Goal: Contribute content: Add original content to the website for others to see

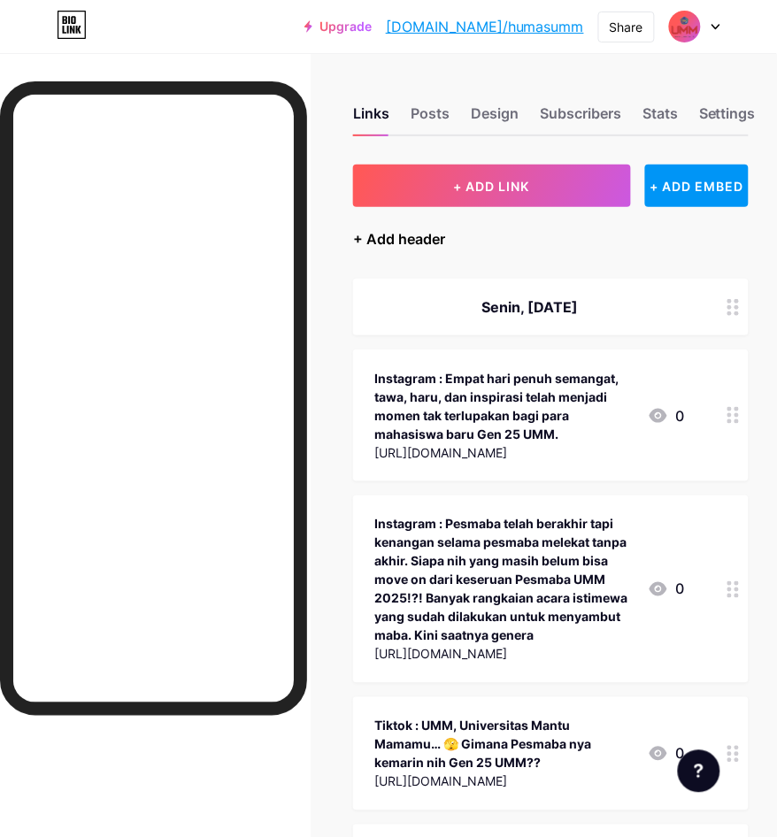
click at [429, 228] on div "+ Add header" at bounding box center [399, 238] width 92 height 21
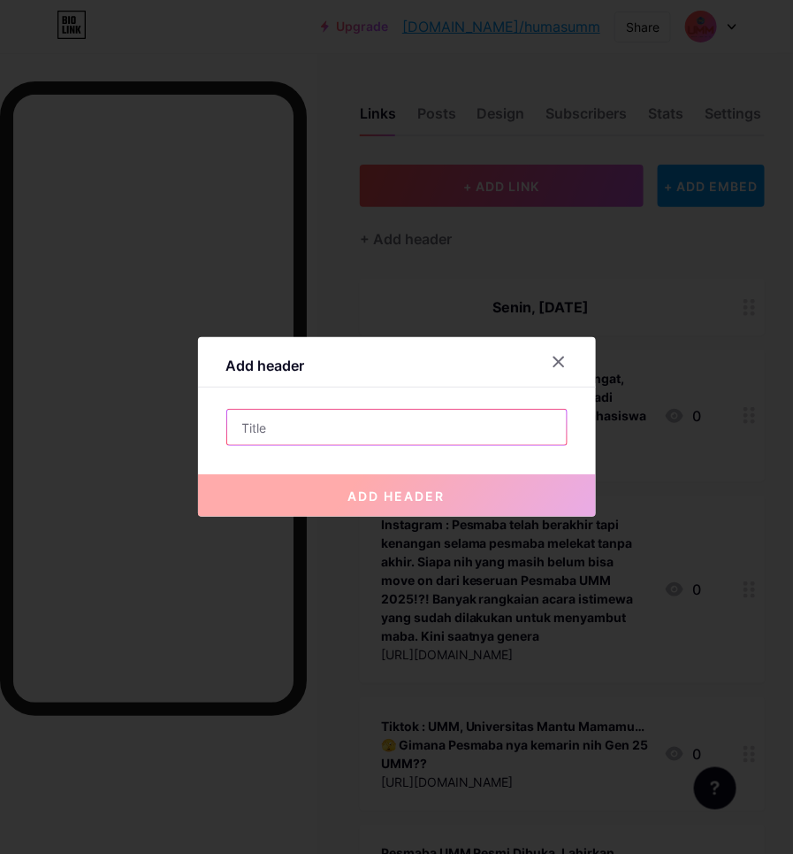
click at [488, 418] on input "text" at bounding box center [397, 427] width 340 height 35
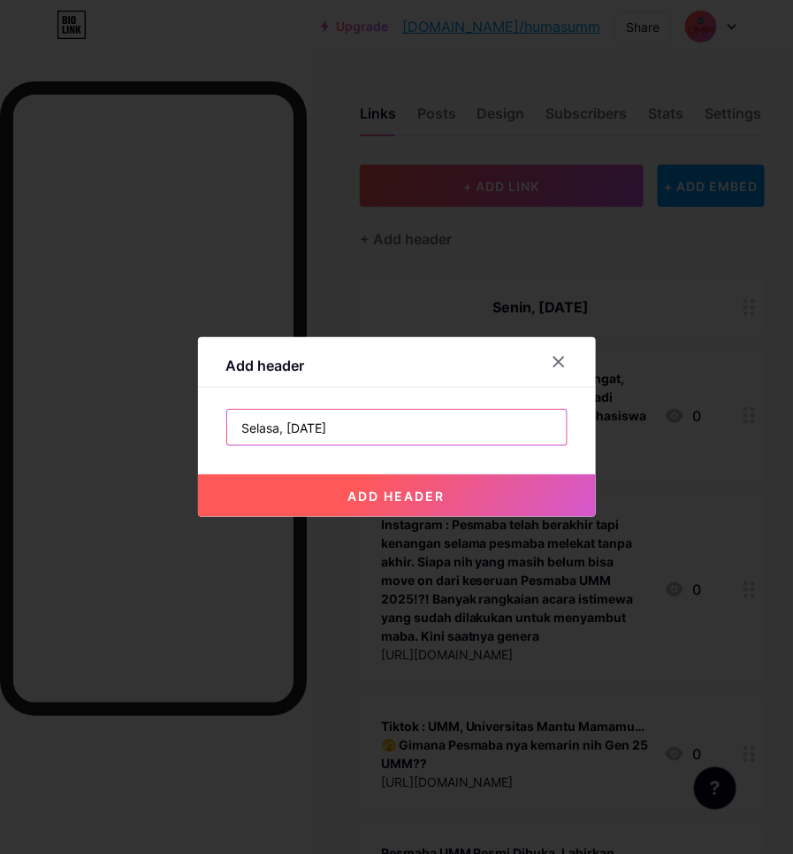
type input "Selasa, [DATE]"
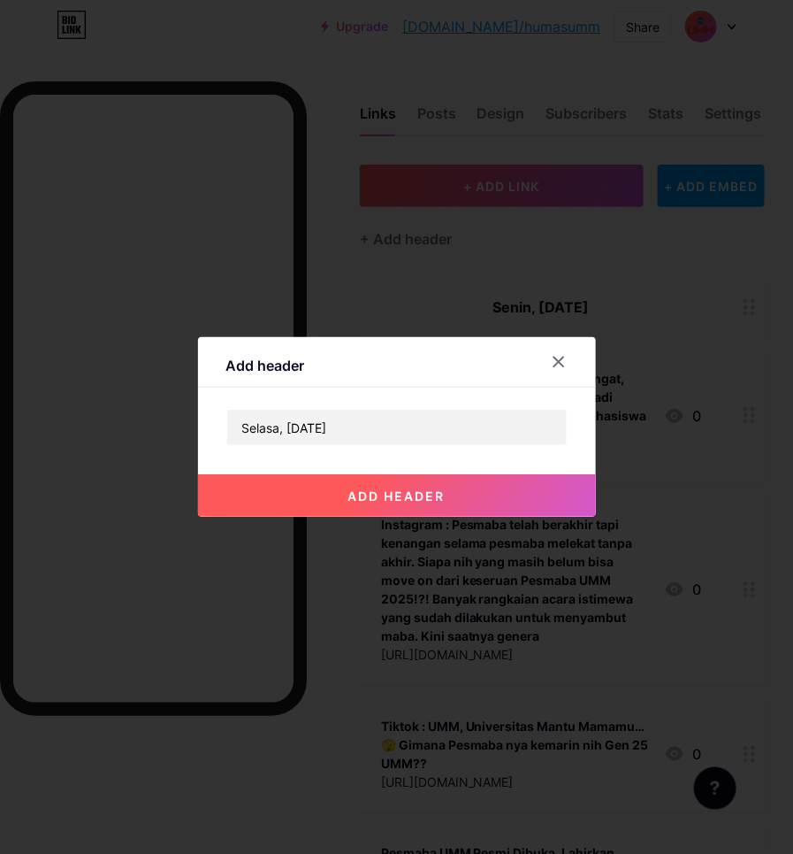
click at [487, 497] on button "add header" at bounding box center [397, 495] width 398 height 42
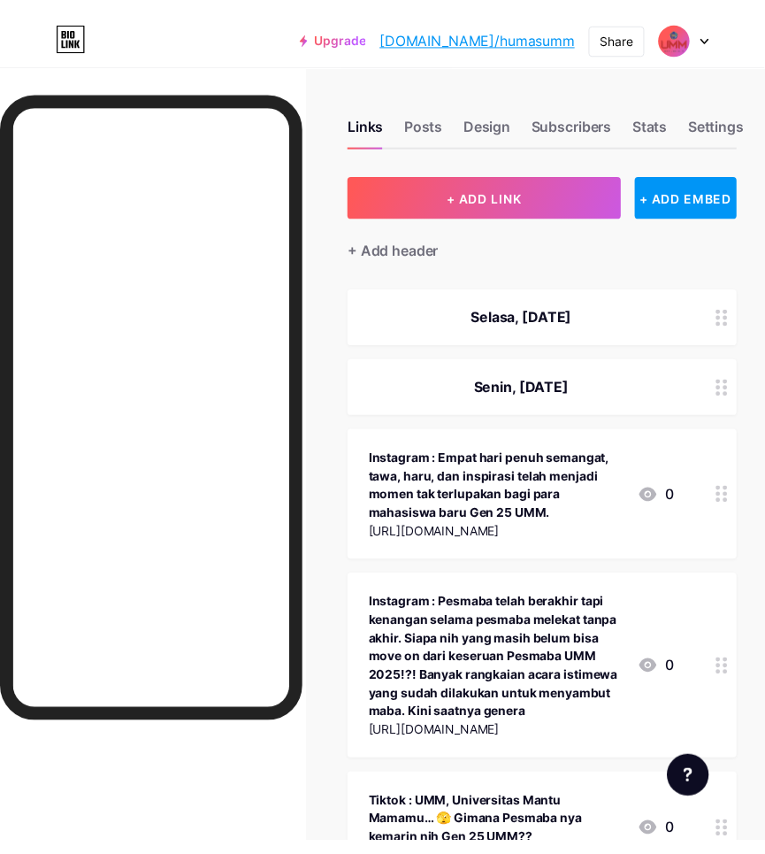
scroll to position [111, 0]
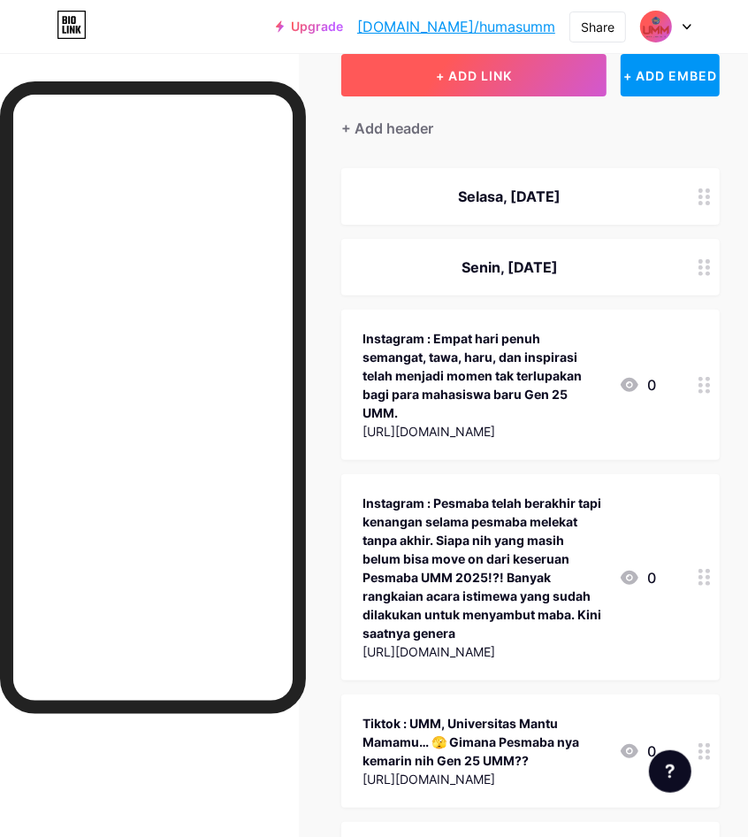
click at [483, 87] on button "+ ADD LINK" at bounding box center [473, 75] width 264 height 42
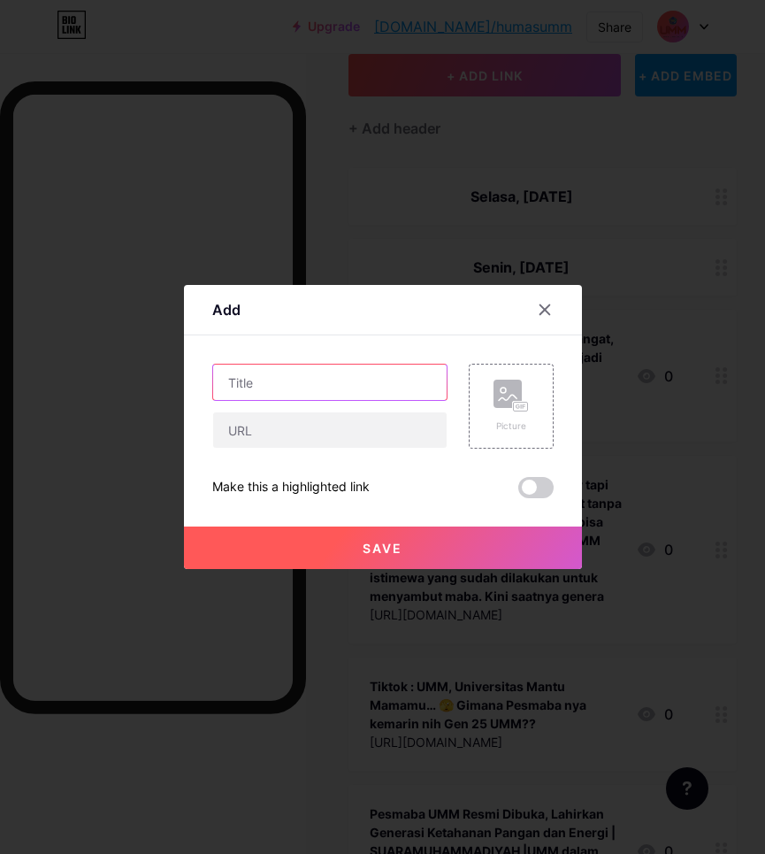
click at [318, 380] on input "text" at bounding box center [330, 381] width 234 height 35
click at [367, 389] on input "text" at bounding box center [330, 381] width 234 height 35
type input "Instagram: Alhamdulilllah, [GEOGRAPHIC_DATA] menduduki peringkat pertama sebaga…"
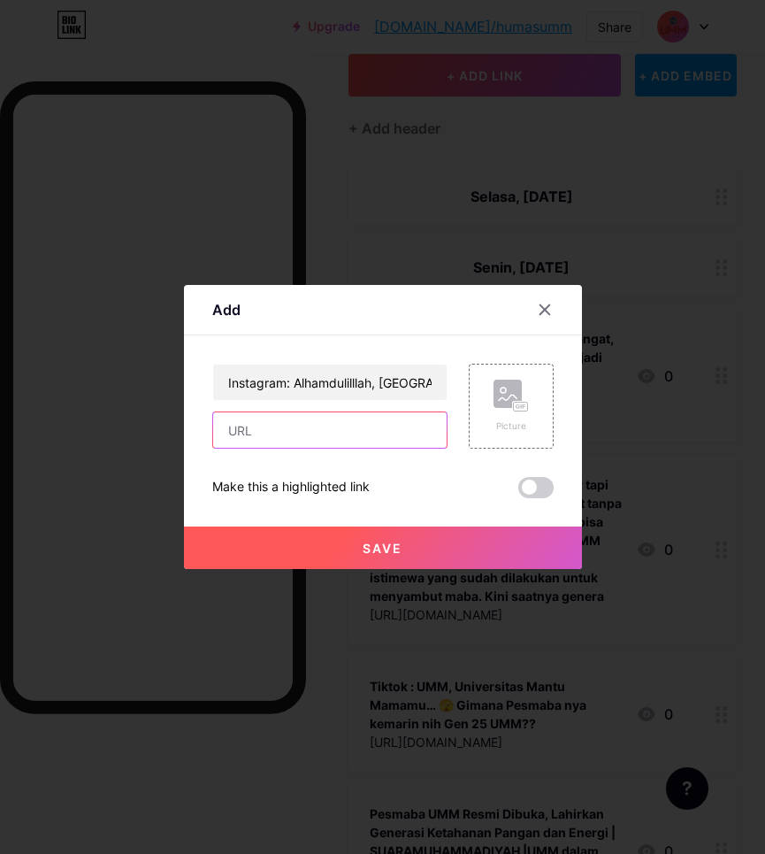
drag, startPoint x: 395, startPoint y: 443, endPoint x: 416, endPoint y: 407, distance: 41.6
click at [395, 442] on input "text" at bounding box center [330, 429] width 234 height 35
type input "[DOMAIN_NAME][URL]"
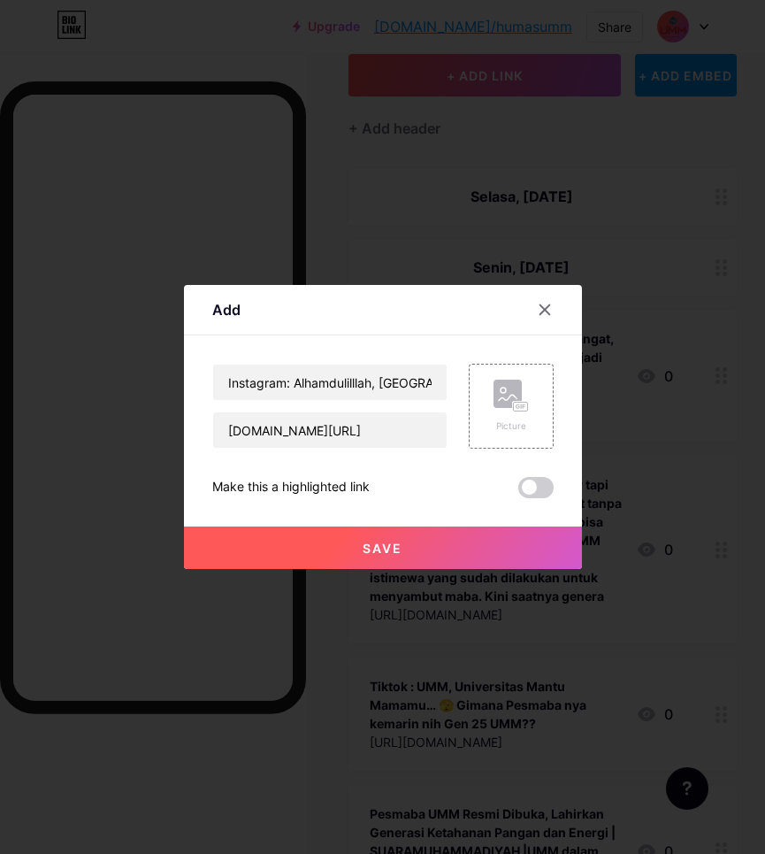
click at [389, 540] on span "Save" at bounding box center [383, 547] width 40 height 15
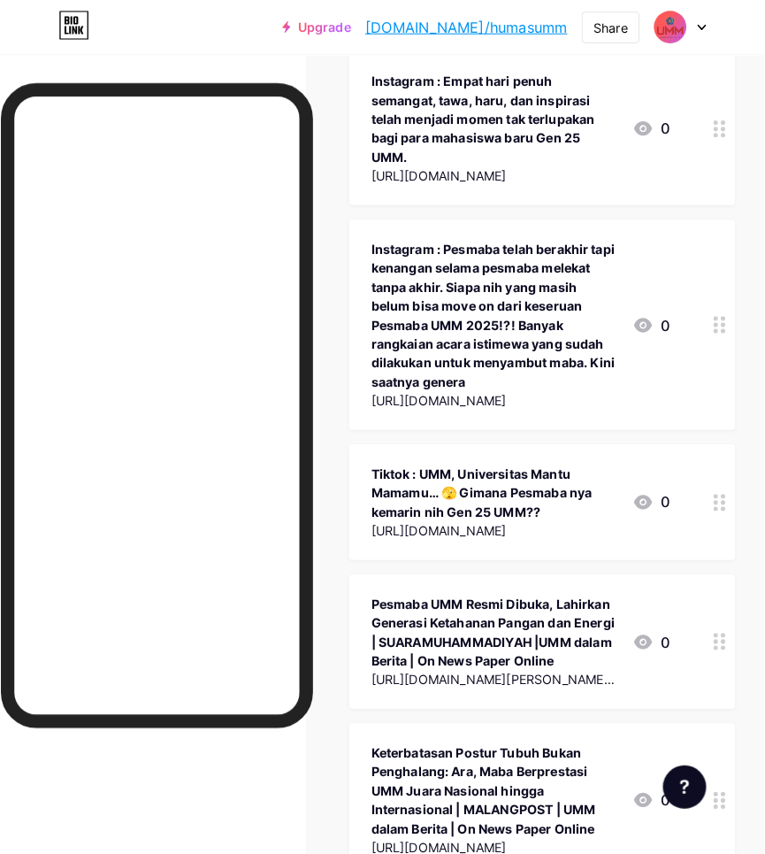
scroll to position [0, 0]
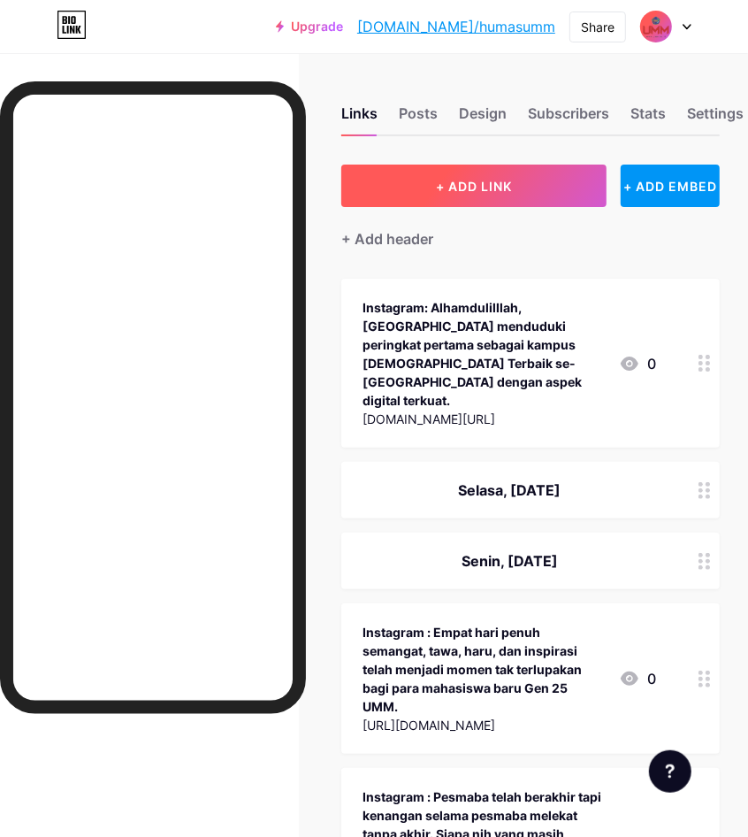
click at [510, 190] on span "+ ADD LINK" at bounding box center [474, 186] width 76 height 15
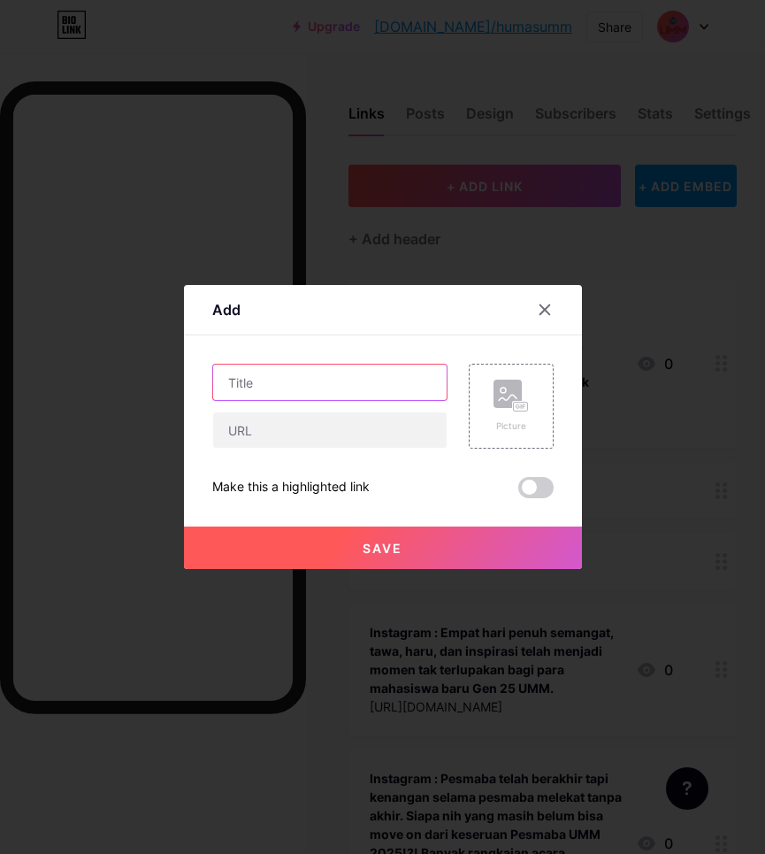
click at [414, 372] on input "text" at bounding box center [330, 381] width 234 height 35
type input "Tiktok: Swanumm [PERSON_NAME] Pesmaba nemenin Gen 25. Waktunya enak-enak dulu…."
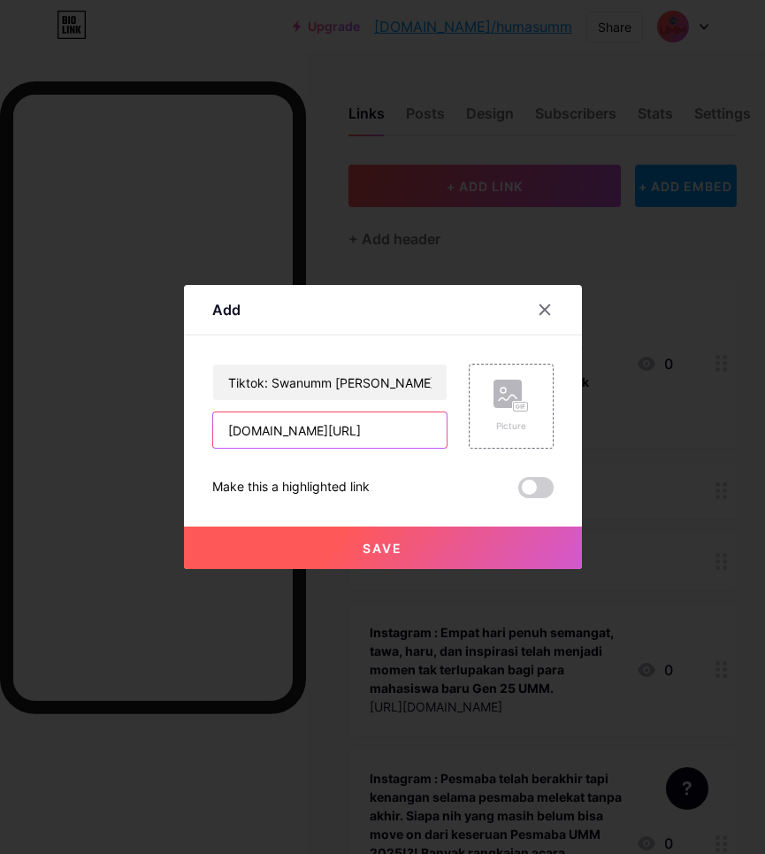
type input "[DOMAIN_NAME][URL]"
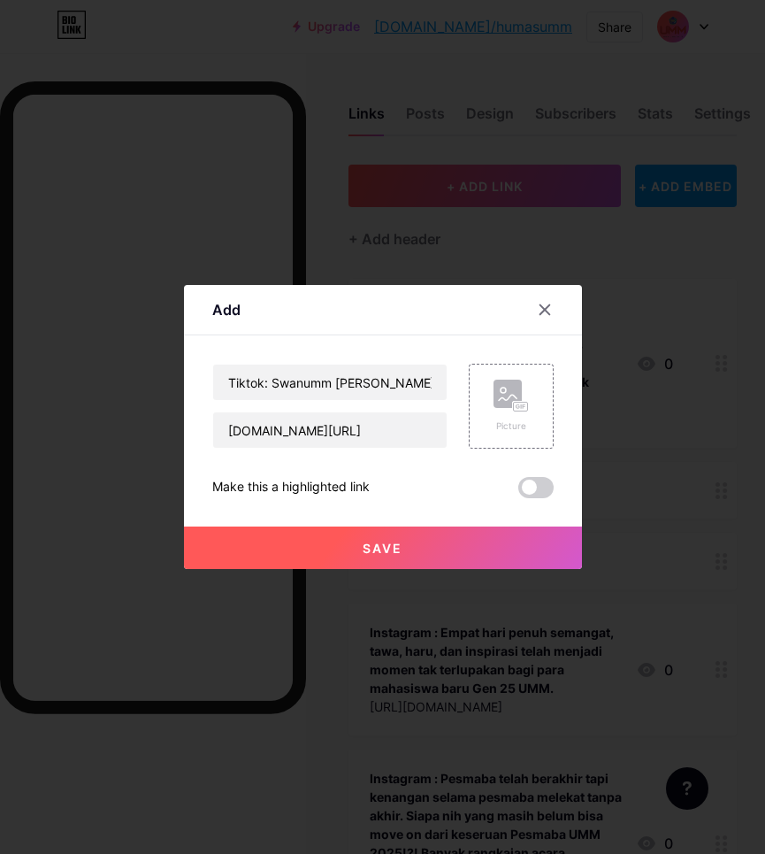
click at [365, 549] on span "Save" at bounding box center [383, 547] width 40 height 15
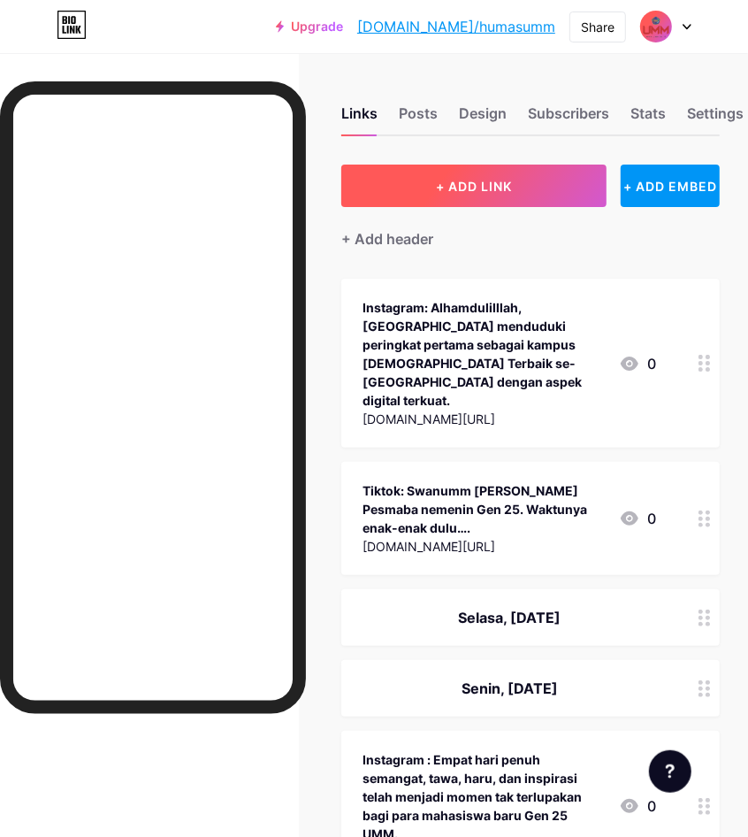
click at [475, 179] on span "+ ADD LINK" at bounding box center [474, 186] width 76 height 15
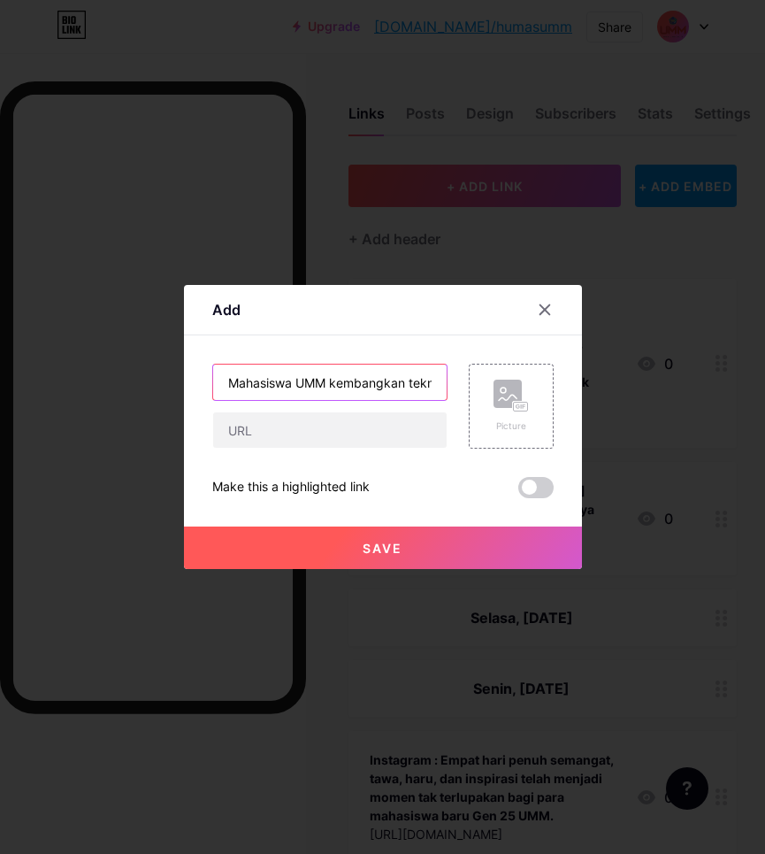
click at [369, 389] on input "Mahasiswa UMM kembangkan teknologi plasma penyembuhan luka [MEDICAL_DATA] | ANT…" at bounding box center [330, 381] width 234 height 35
click at [320, 385] on input "Mahasiswa UMM kembangkan teknologi plasma penyembuhan luka [MEDICAL_DATA] | ANT…" at bounding box center [330, 381] width 234 height 35
paste input "UMM dalam Berita | On News Paper Online"
type input "Mahasiswa UMM kembangkan teknologi plasma penyembuhan luka [MEDICAL_DATA] | ANT…"
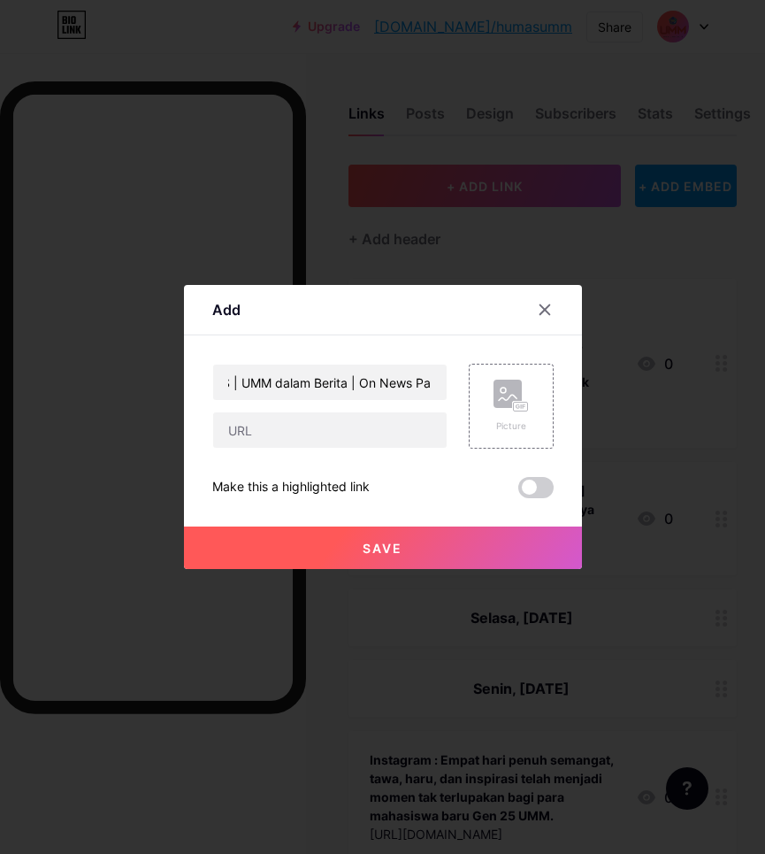
scroll to position [0, 0]
type input "[DOMAIN_NAME][URL][MEDICAL_DATA]"
click at [418, 544] on button "Save" at bounding box center [383, 547] width 398 height 42
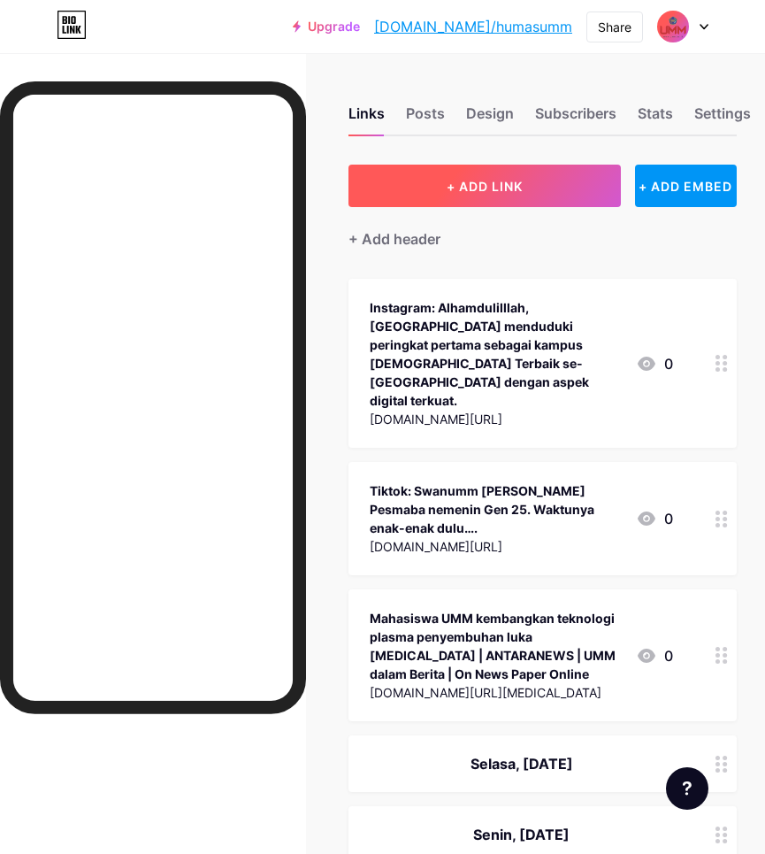
click at [510, 179] on span "+ ADD LINK" at bounding box center [485, 186] width 76 height 15
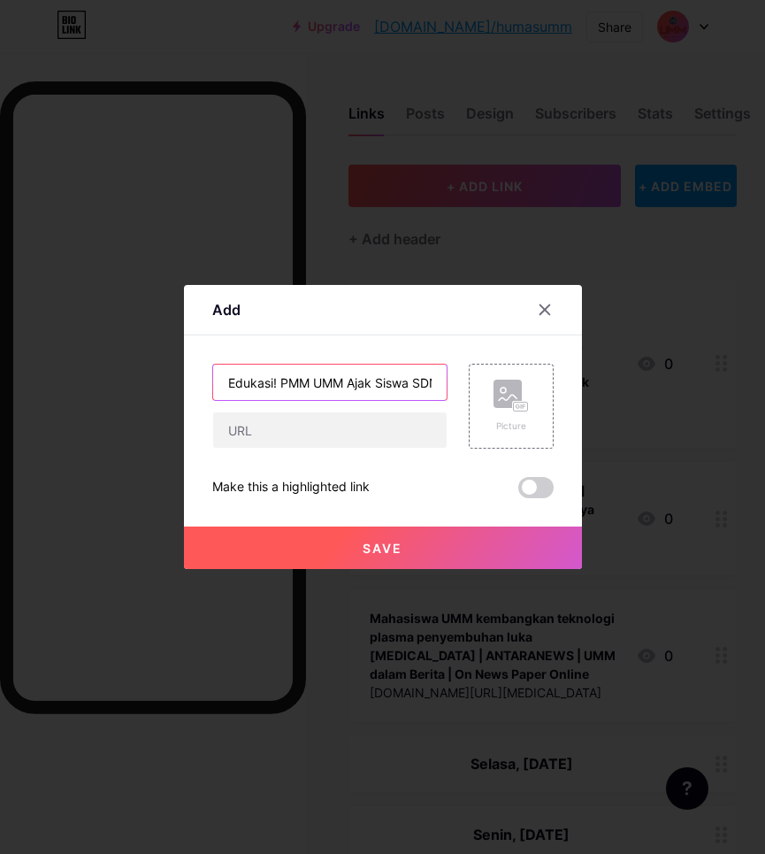
click at [414, 380] on input "Edukasi! PMM UMM Ajak Siswa SDN 3 Campur Belajar Kebersihan | GEOTIMES |" at bounding box center [330, 381] width 234 height 35
paste input "UMM dalam Berita | On News Paper Online"
type input "Edukasi! PMM UMM Ajak Siswa SDN 3 Campur Belajar Kebersihan | GEOTIMES | UMM da…"
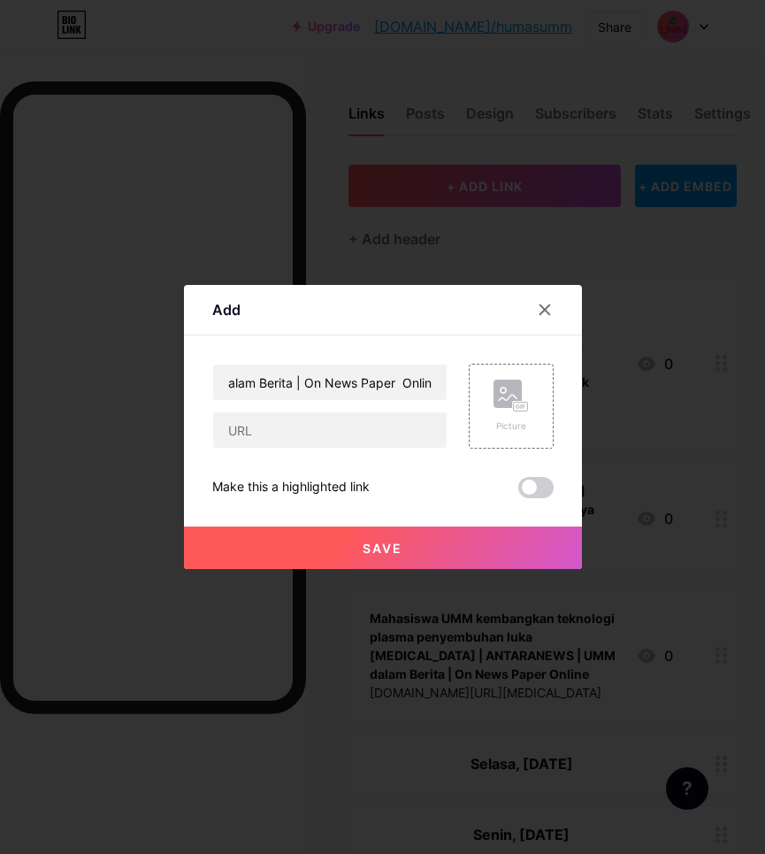
click at [466, 547] on button "Save" at bounding box center [383, 547] width 398 height 42
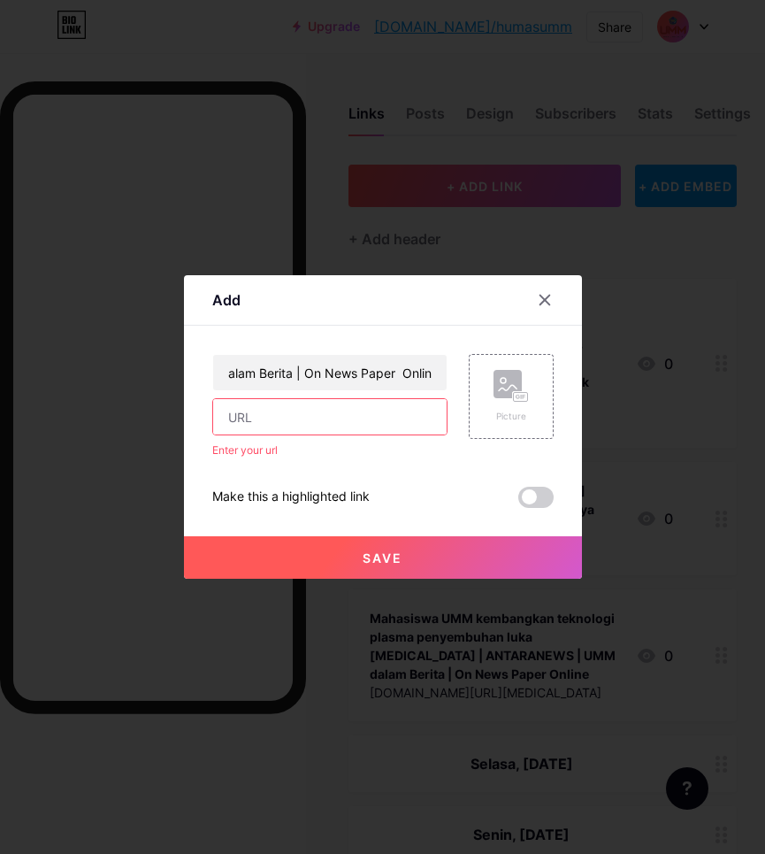
scroll to position [0, 0]
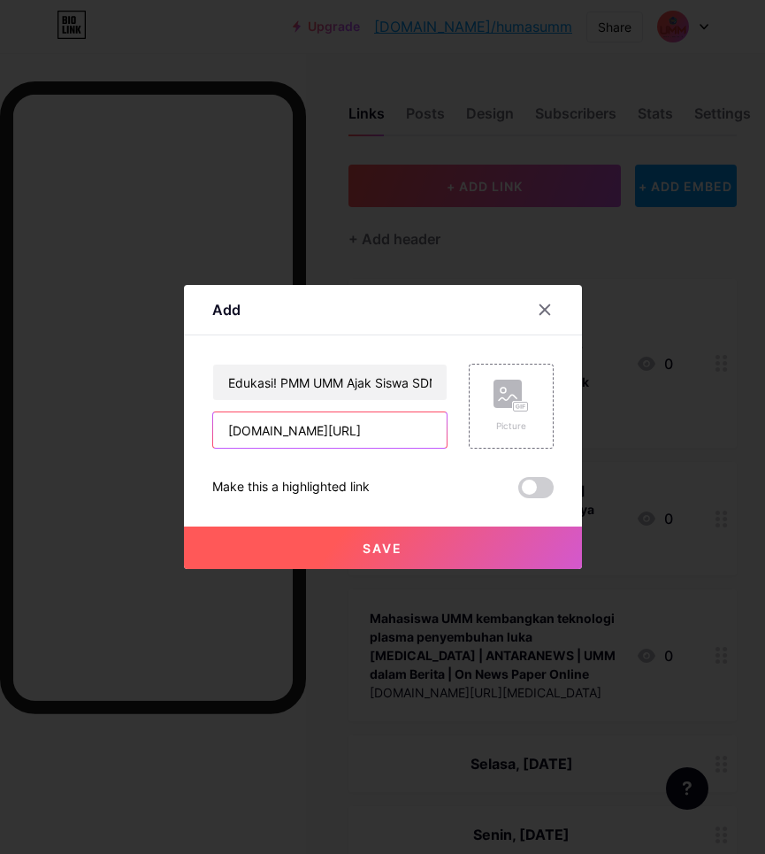
type input "[DOMAIN_NAME][URL]"
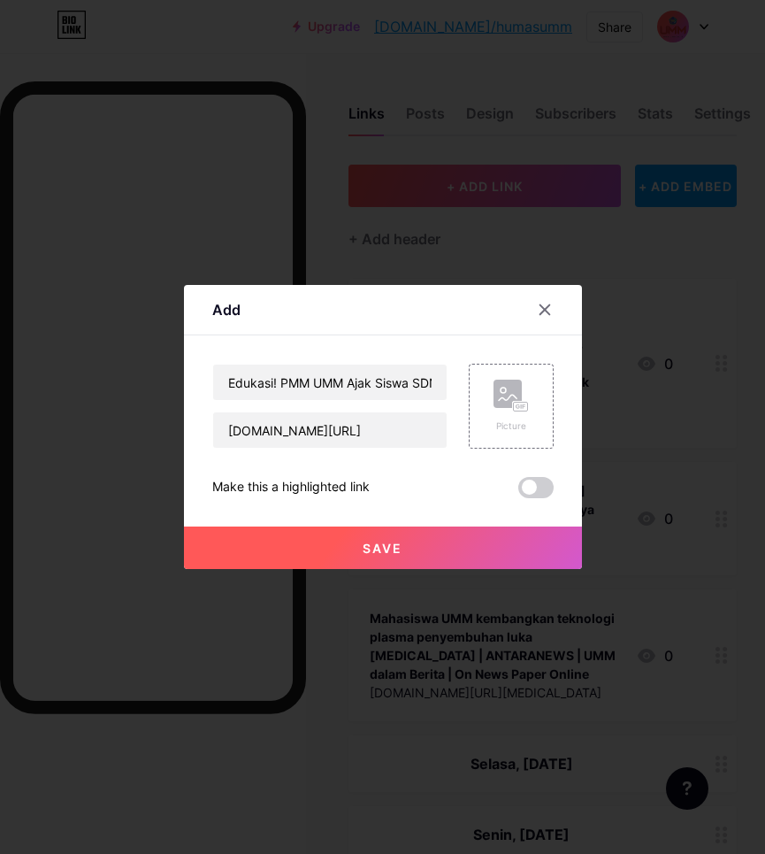
click at [381, 546] on span "Save" at bounding box center [383, 547] width 40 height 15
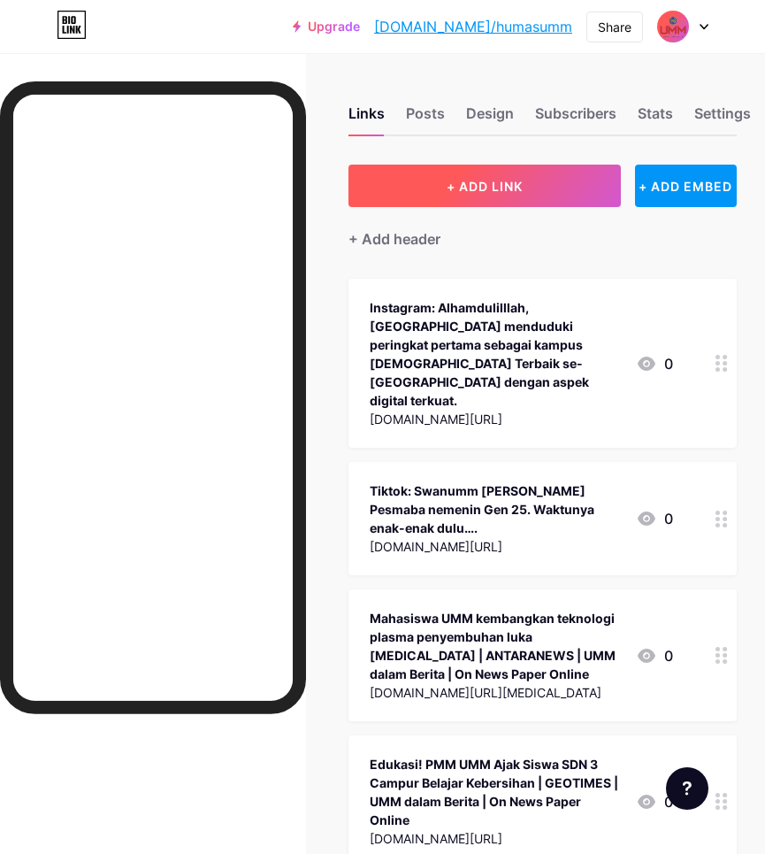
click at [492, 195] on button "+ ADD LINK" at bounding box center [485, 186] width 272 height 42
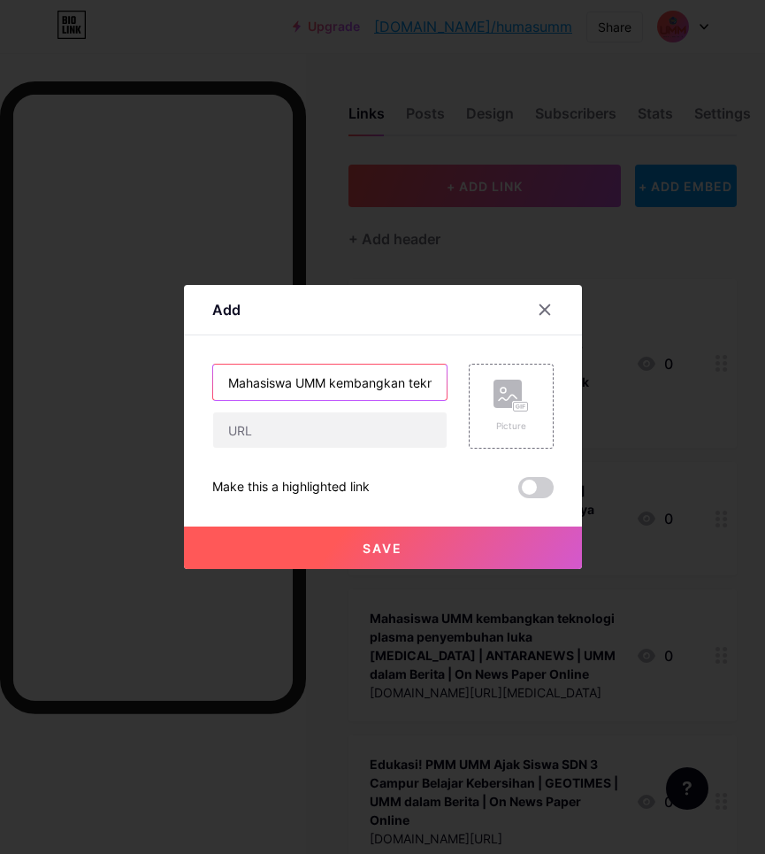
click at [400, 394] on input "Mahasiswa UMM kembangkan teknologi plasma untuk [MEDICAL_DATA] | MEGAPOLITANANT…" at bounding box center [330, 381] width 234 height 35
paste input "UMM dalam Berita | On News Paper Online"
type input "Mahasiswa UMM kembangkan teknologi plasma untuk [MEDICAL_DATA] | MEGAPOLITANANT…"
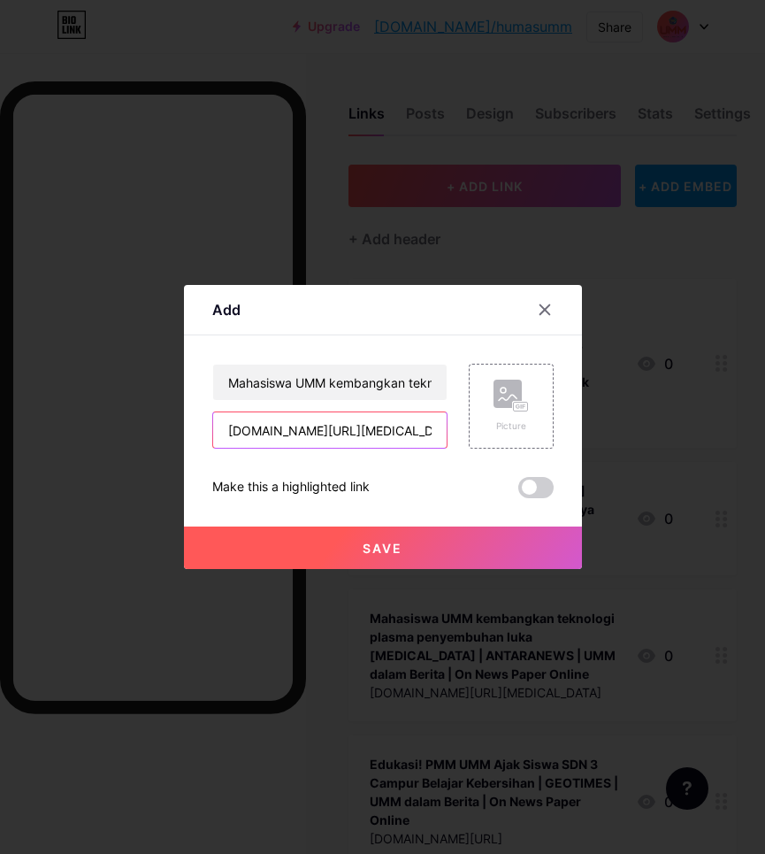
type input "[DOMAIN_NAME][URL][MEDICAL_DATA]"
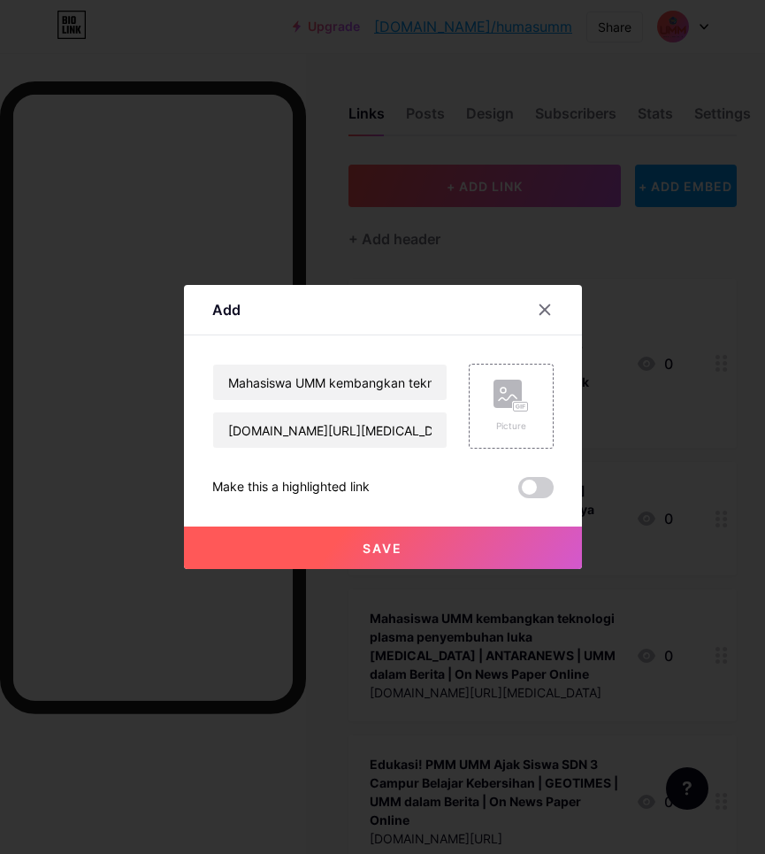
click at [361, 547] on button "Save" at bounding box center [383, 547] width 398 height 42
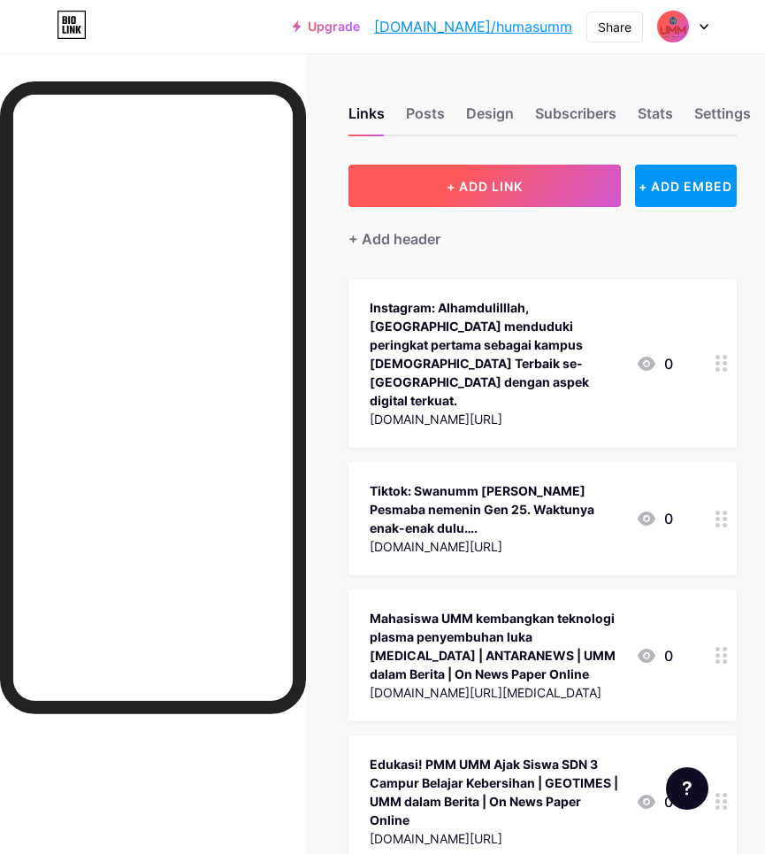
click at [480, 180] on span "+ ADD LINK" at bounding box center [485, 186] width 76 height 15
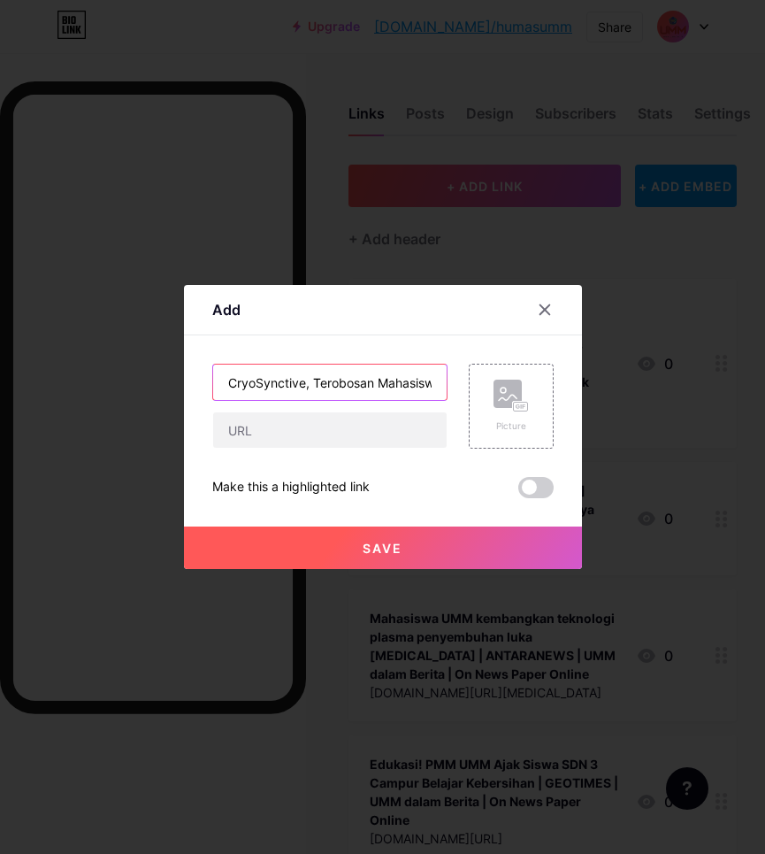
click at [400, 381] on input "CryoSynctive, Terobosan Mahasiswa UMM Sembuhkan Luka [MEDICAL_DATA] Berbasis Ed…" at bounding box center [330, 381] width 234 height 35
paste input "UMM dalam Berita | On News Paper Online"
type input "CryoSynctive, Terobosan Mahasiswa UMM Sembuhkan Luka [MEDICAL_DATA] Berbasis Ed…"
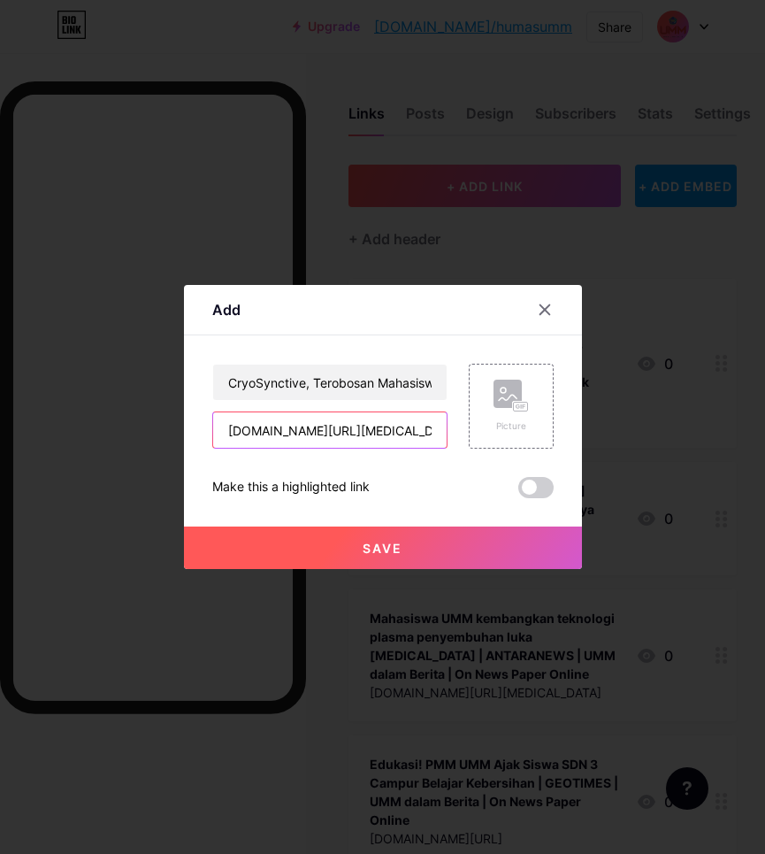
type input "[DOMAIN_NAME][URL][MEDICAL_DATA]"
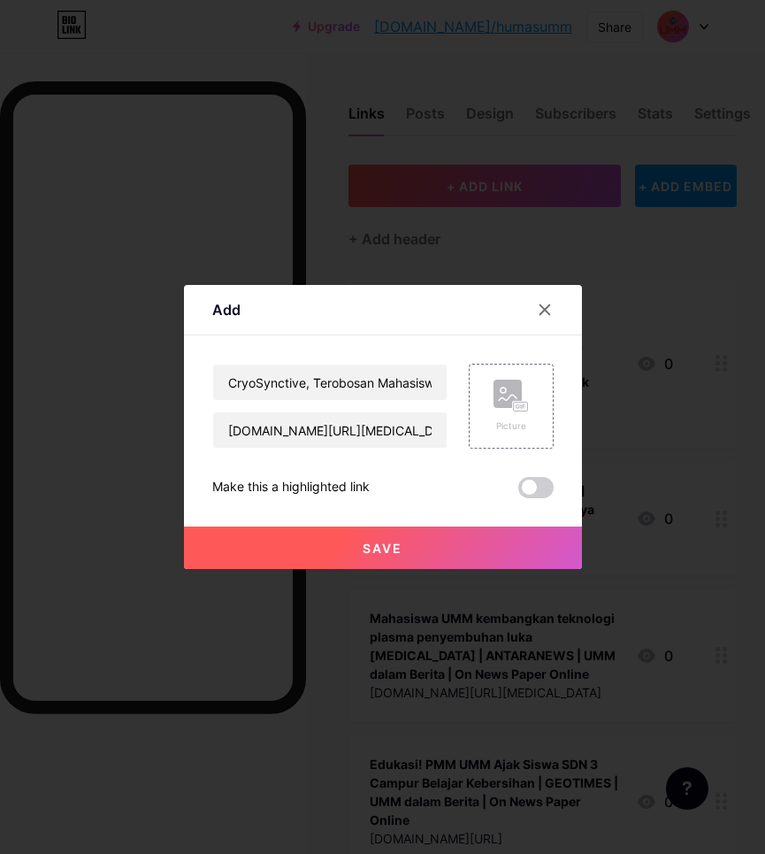
drag, startPoint x: 435, startPoint y: 536, endPoint x: 441, endPoint y: 500, distance: 36.7
click at [433, 533] on button "Save" at bounding box center [383, 547] width 398 height 42
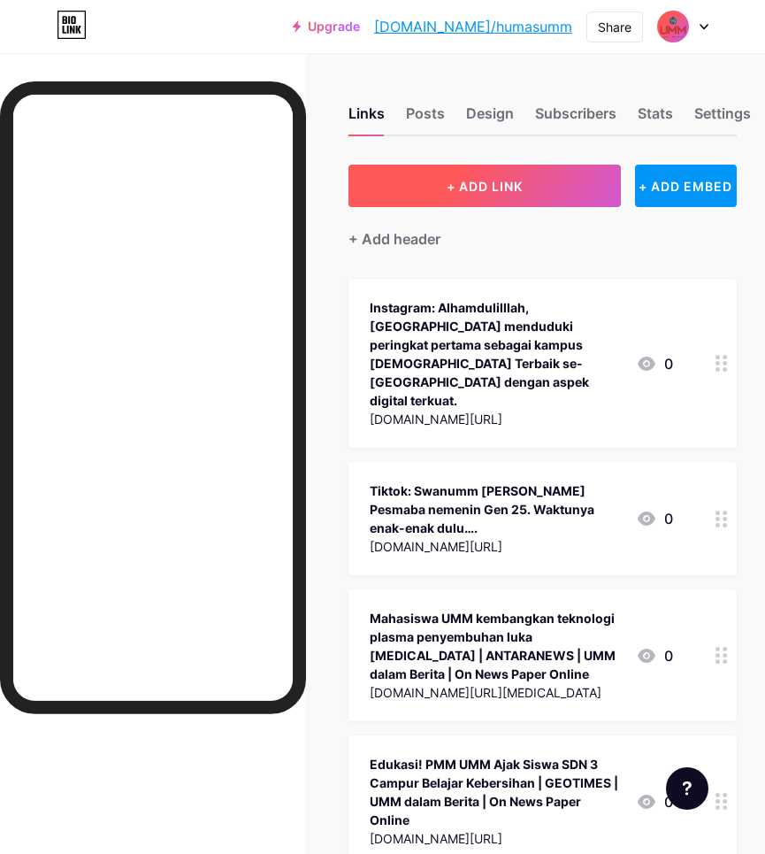
click at [523, 183] on button "+ ADD LINK" at bounding box center [485, 186] width 272 height 42
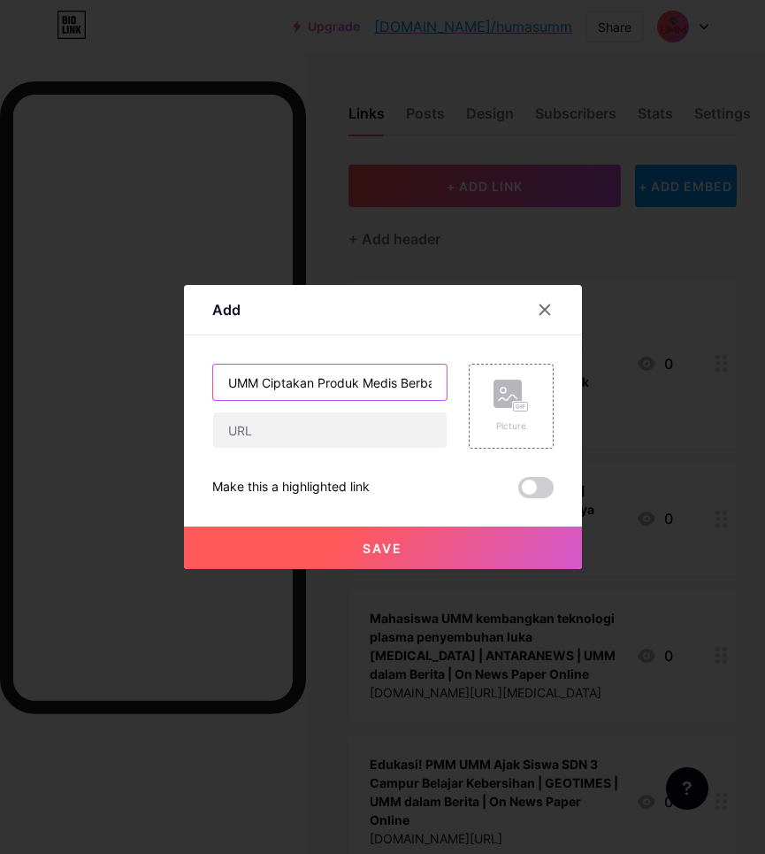
click at [372, 380] on input "UMM Ciptakan Produk Medis Berbasis AI untuk Pasien [MEDICAL_DATA] | MAKLUMAT |" at bounding box center [330, 381] width 234 height 35
paste input "UMM dalam Berita | On News Paper Online"
type input "UMM Ciptakan Produk Medis Berbasis AI untuk Pasien [MEDICAL_DATA] | MAKLUMAT | …"
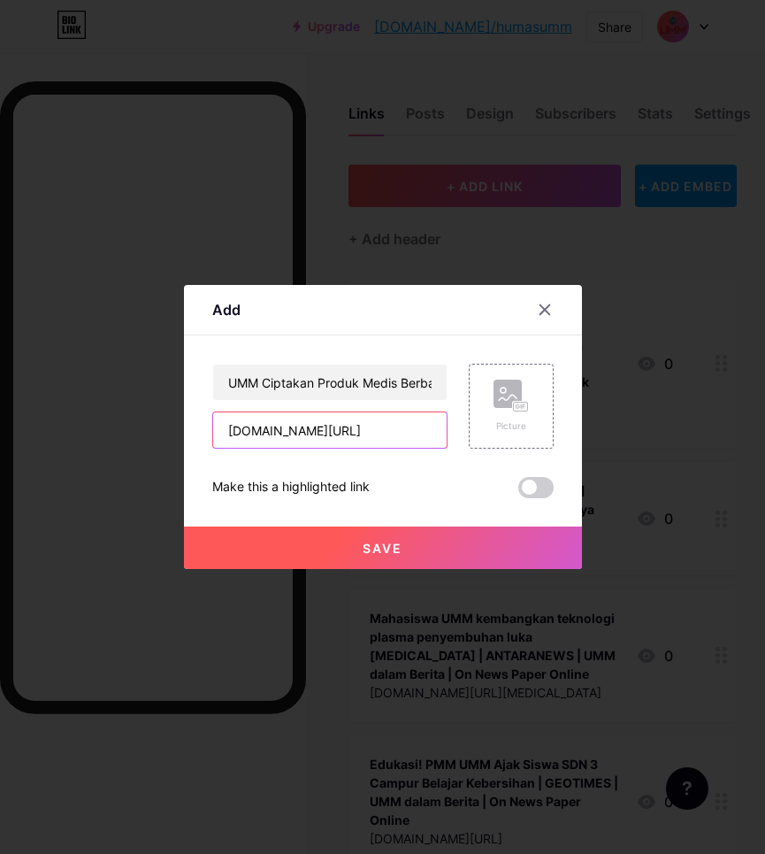
type input "[DOMAIN_NAME][URL]"
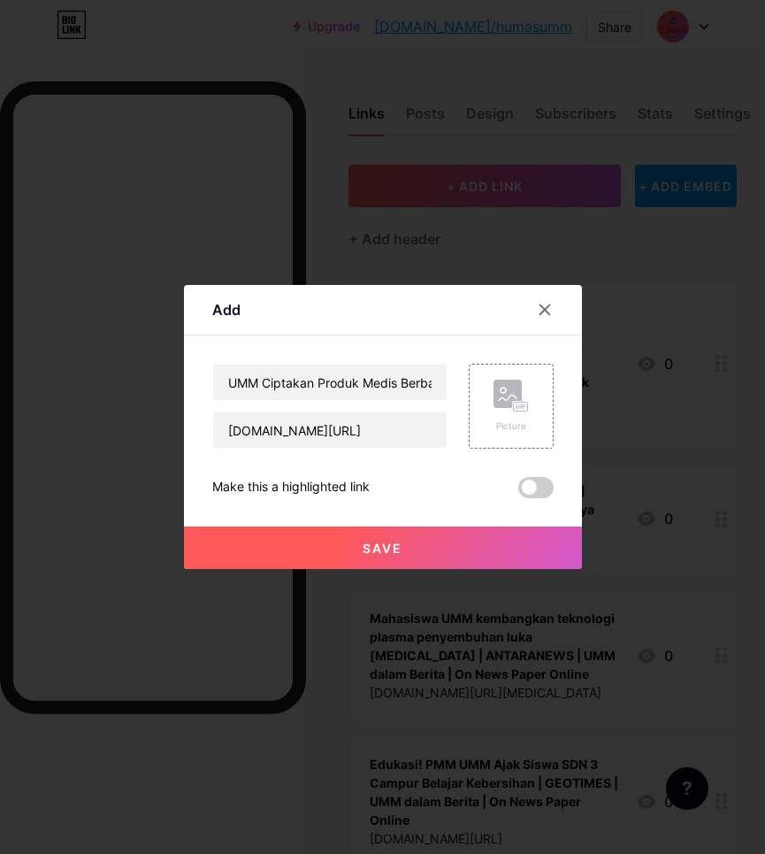
drag, startPoint x: 400, startPoint y: 546, endPoint x: 498, endPoint y: 276, distance: 287.1
click at [400, 547] on span "Save" at bounding box center [383, 547] width 40 height 15
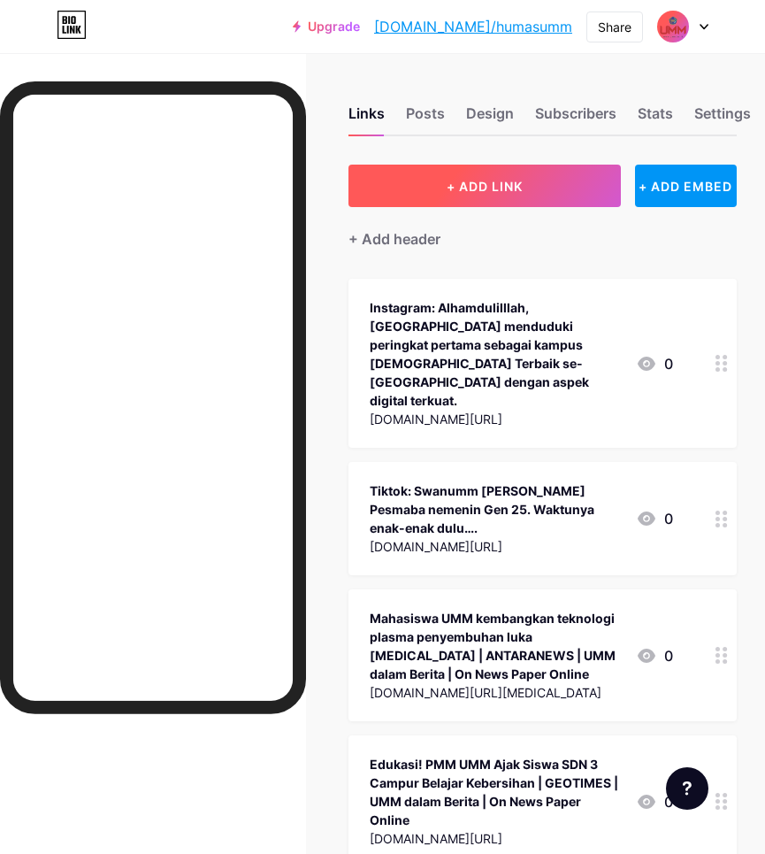
click at [475, 184] on span "+ ADD LINK" at bounding box center [485, 186] width 76 height 15
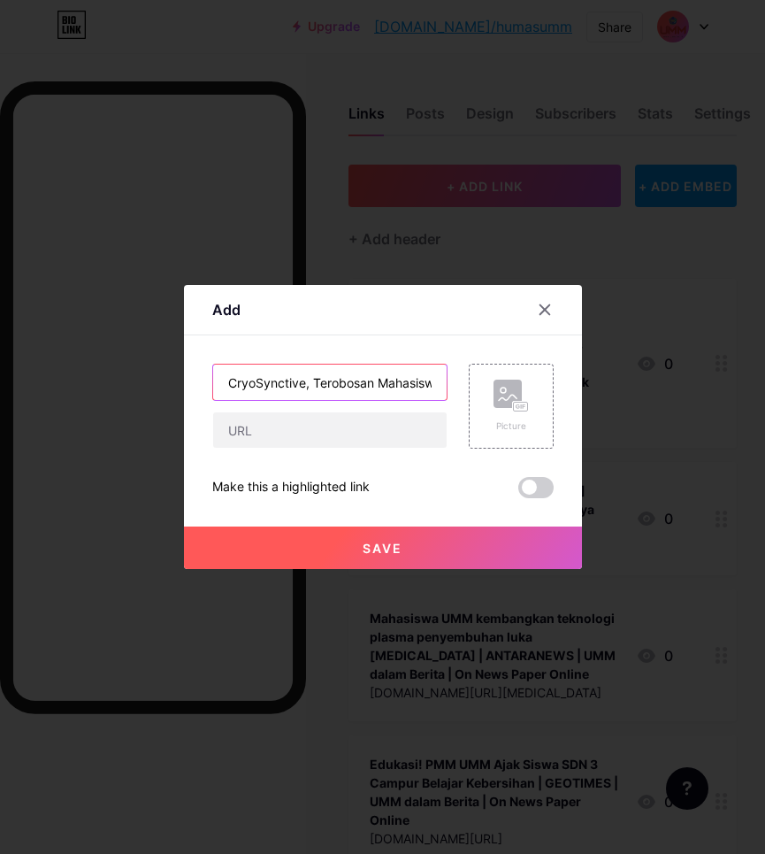
drag, startPoint x: 392, startPoint y: 376, endPoint x: 387, endPoint y: 349, distance: 26.9
click at [392, 376] on input "CryoSynctive, Terobosan Mahasiswa UMM untuk Terapi Luka [MEDICAL_DATA] Berbasis…" at bounding box center [330, 381] width 234 height 35
paste input "UMM dalam Berita | On News Paper Online"
type input "CryoSynctive, Terobosan Mahasiswa UMM untuk Terapi Luka [MEDICAL_DATA] Berbasis…"
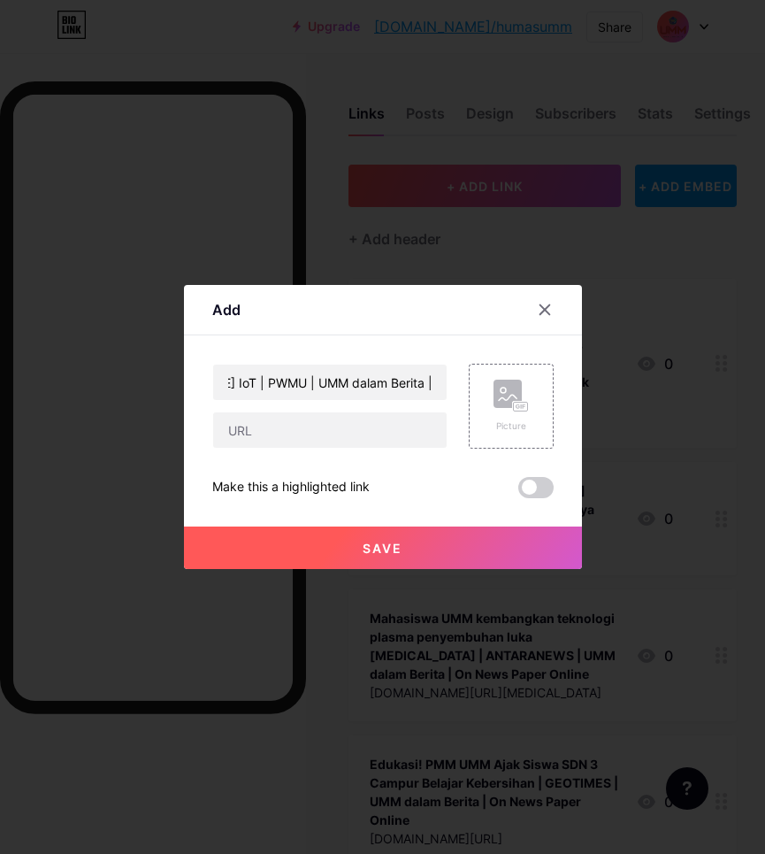
scroll to position [0, 0]
type input "[DOMAIN_NAME][URL][MEDICAL_DATA][PERSON_NAME]"
click at [367, 544] on span "Save" at bounding box center [383, 547] width 40 height 15
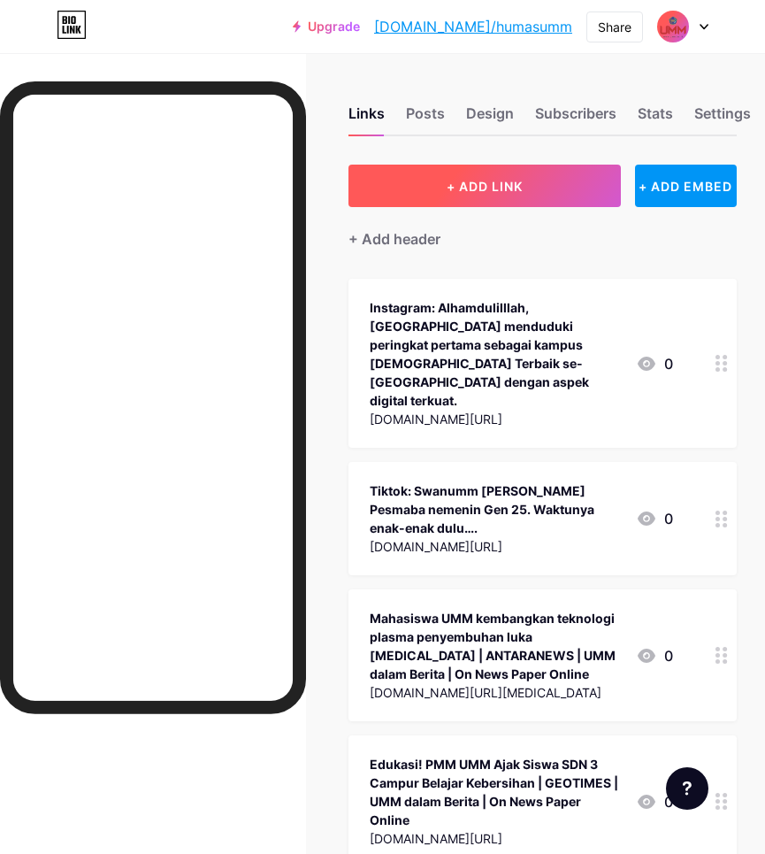
click at [531, 188] on button "+ ADD LINK" at bounding box center [485, 186] width 272 height 42
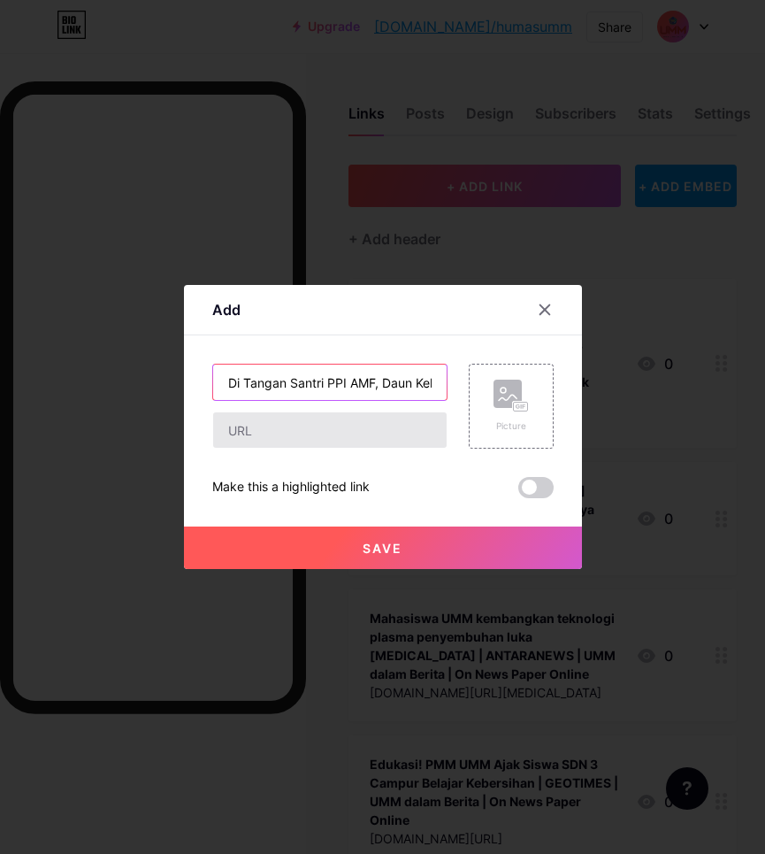
drag, startPoint x: 321, startPoint y: 385, endPoint x: 317, endPoint y: 417, distance: 32.2
click at [321, 385] on input "Di Tangan Santri PPI AMF, Daun Kelor Berubah Jadi [PERSON_NAME] Sehat Pencegah …" at bounding box center [330, 381] width 234 height 35
paste input "UMM dalam Berita | On News Paper Online"
type input "Di Tangan Santri PPI AMF, Daun Kelor Berubah Jadi Es Krim Sehat Pencegah Stunti…"
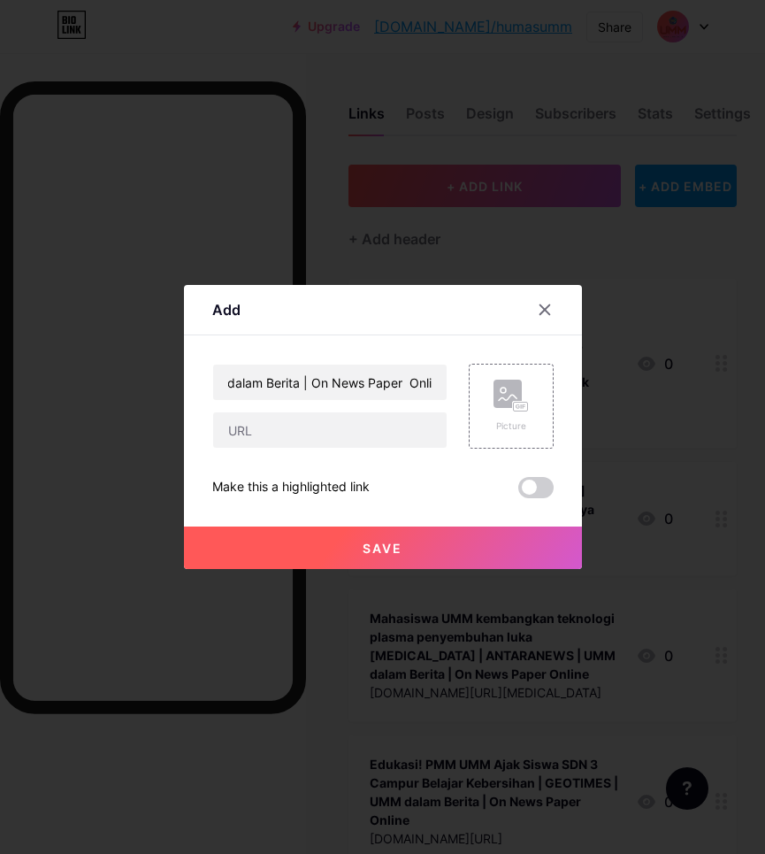
scroll to position [0, 0]
type input "[DOMAIN_NAME][URL][GEOGRAPHIC_DATA]"
click at [350, 555] on button "Save" at bounding box center [383, 547] width 398 height 42
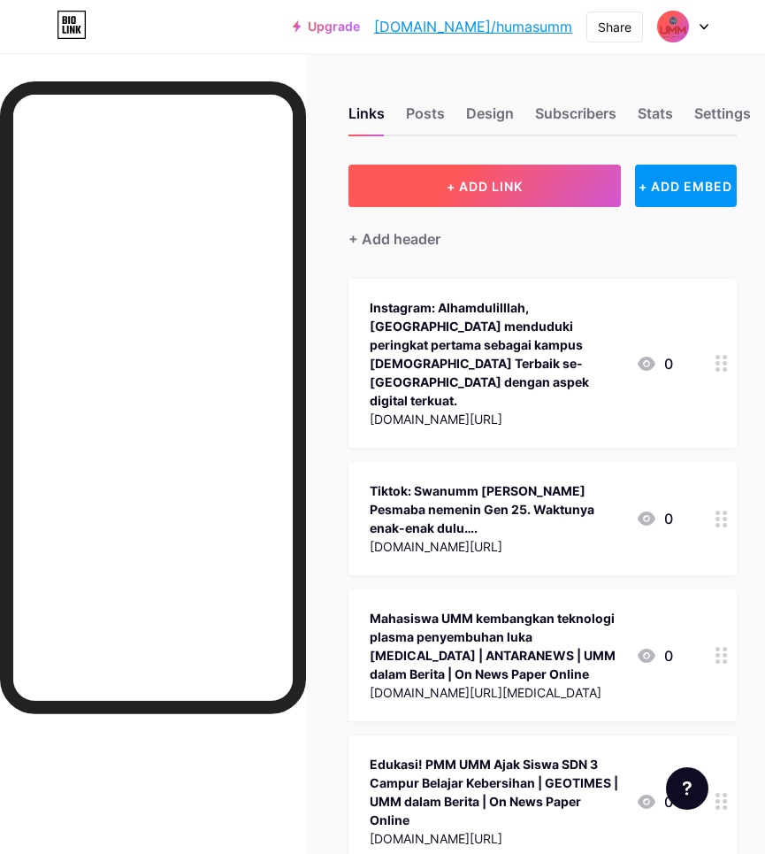
click at [563, 193] on button "+ ADD LINK" at bounding box center [485, 186] width 272 height 42
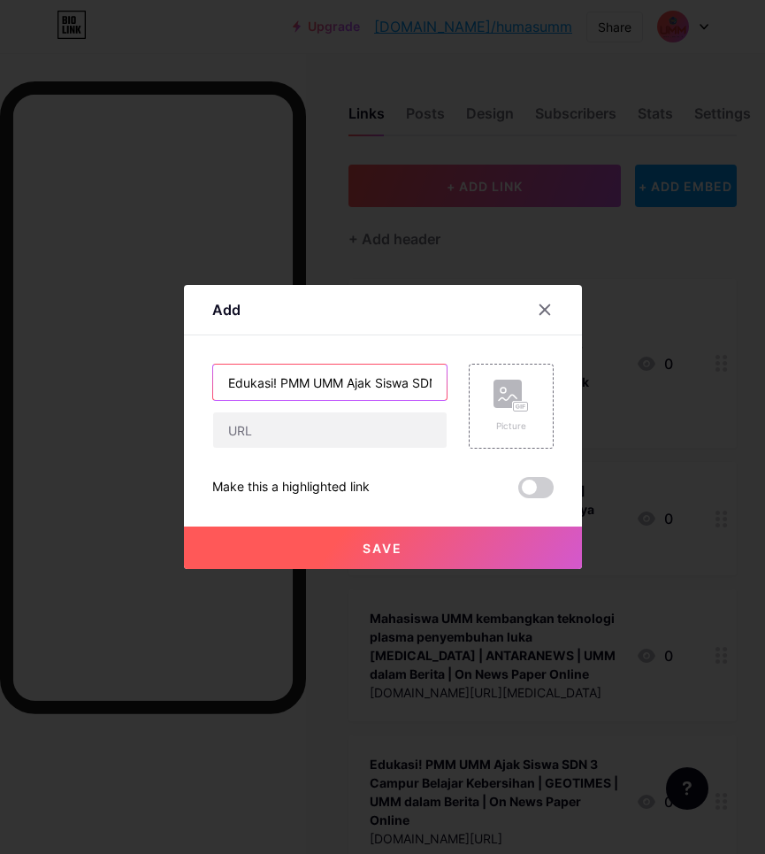
click at [367, 387] on input "Edukasi! PMM UMM Ajak Siswa SDN 3 Campur Belajar Kebersihan | GEOTIMES |" at bounding box center [330, 381] width 234 height 35
paste input "UMM dalam Berita | On News Paper Online"
type input "Edukasi! PMM UMM Ajak Siswa SDN 3 Campur Belajar Kebersihan | GEOTIMES | UMM da…"
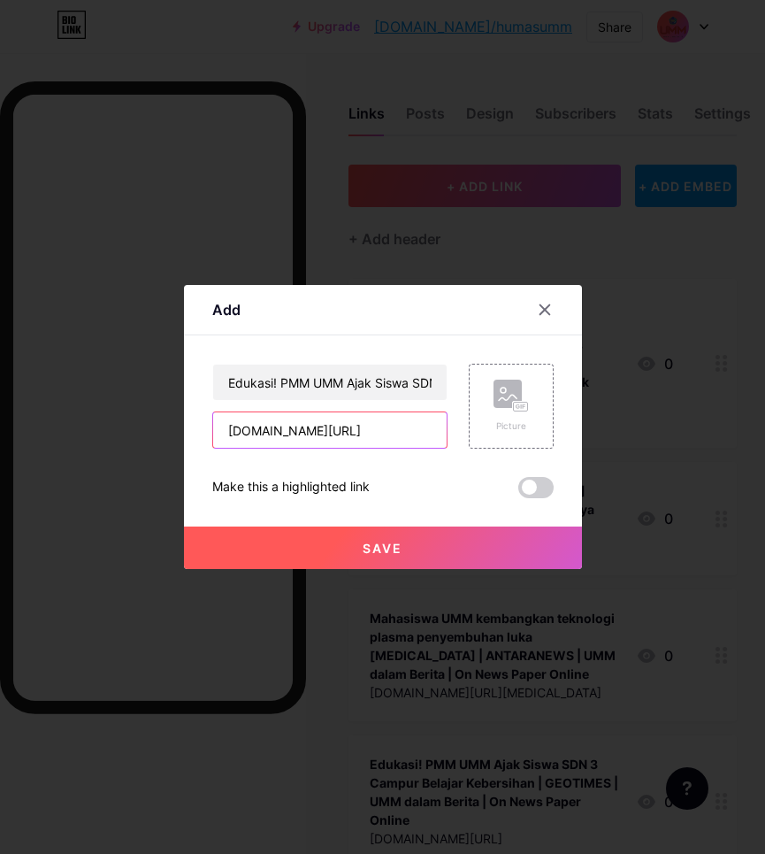
type input "[DOMAIN_NAME][URL]"
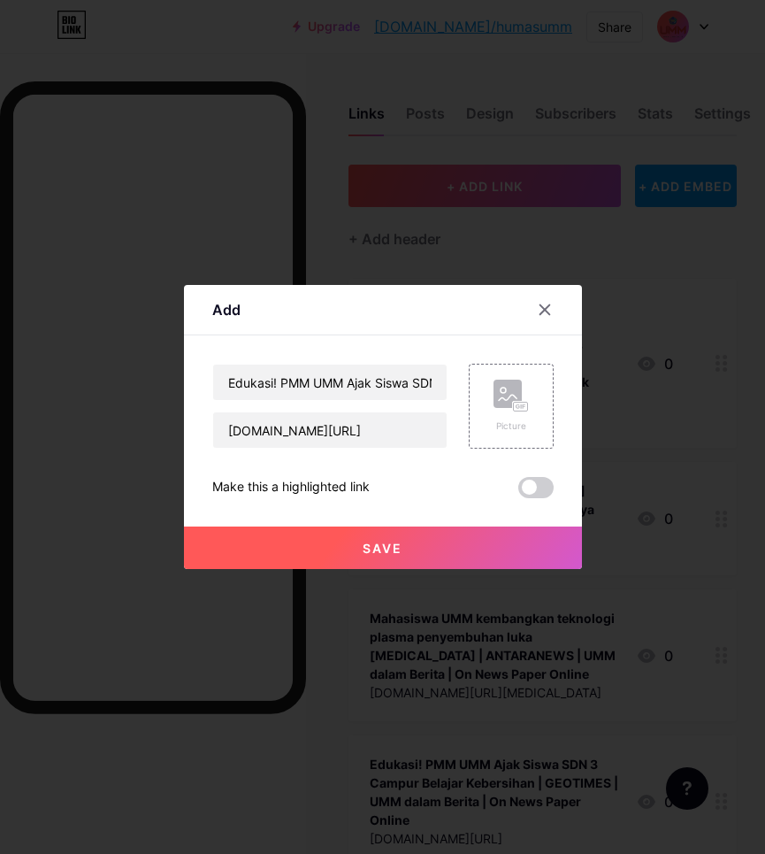
drag, startPoint x: 401, startPoint y: 544, endPoint x: 405, endPoint y: 536, distance: 9.1
click at [401, 541] on span "Save" at bounding box center [383, 547] width 40 height 15
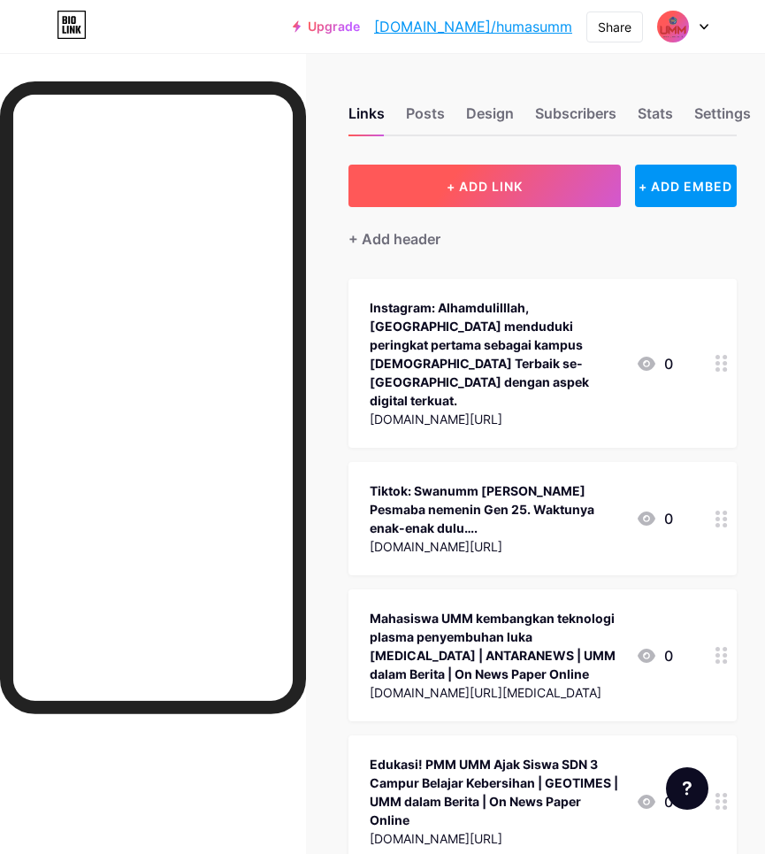
click at [522, 195] on button "+ ADD LINK" at bounding box center [485, 186] width 272 height 42
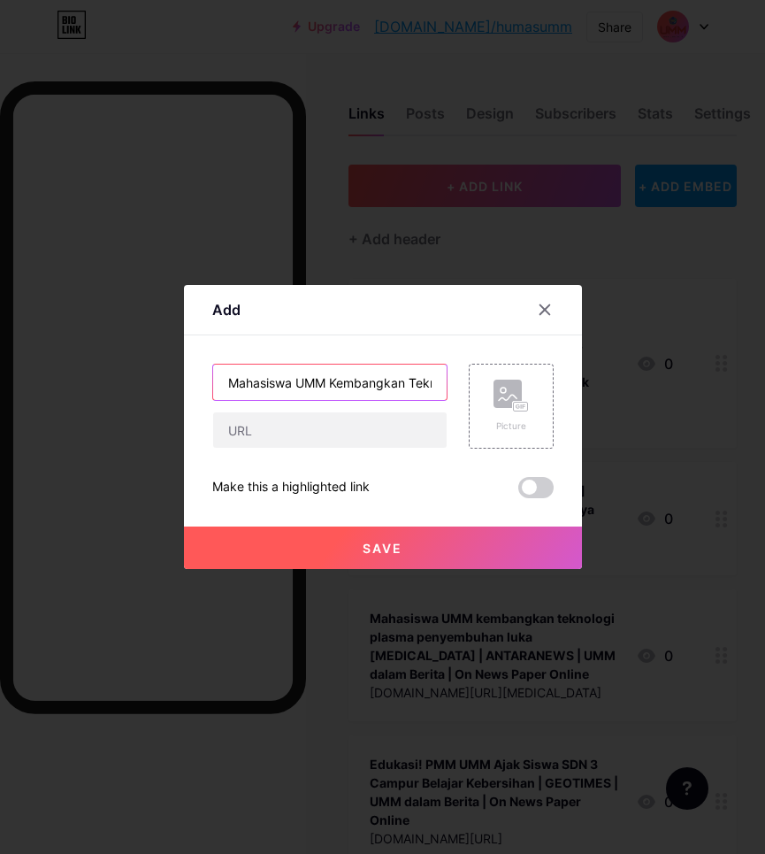
click at [339, 385] on input "Mahasiswa UMM Kembangkan Teknologi Plasma untuk Sembuhkan Luka [MEDICAL_DATA] |…" at bounding box center [330, 381] width 234 height 35
paste input "UMM dalam Berita | On News Paper Online"
type input "Mahasiswa UMM Kembangkan Teknologi Plasma untuk Sembuhkan Luka [MEDICAL_DATA] |…"
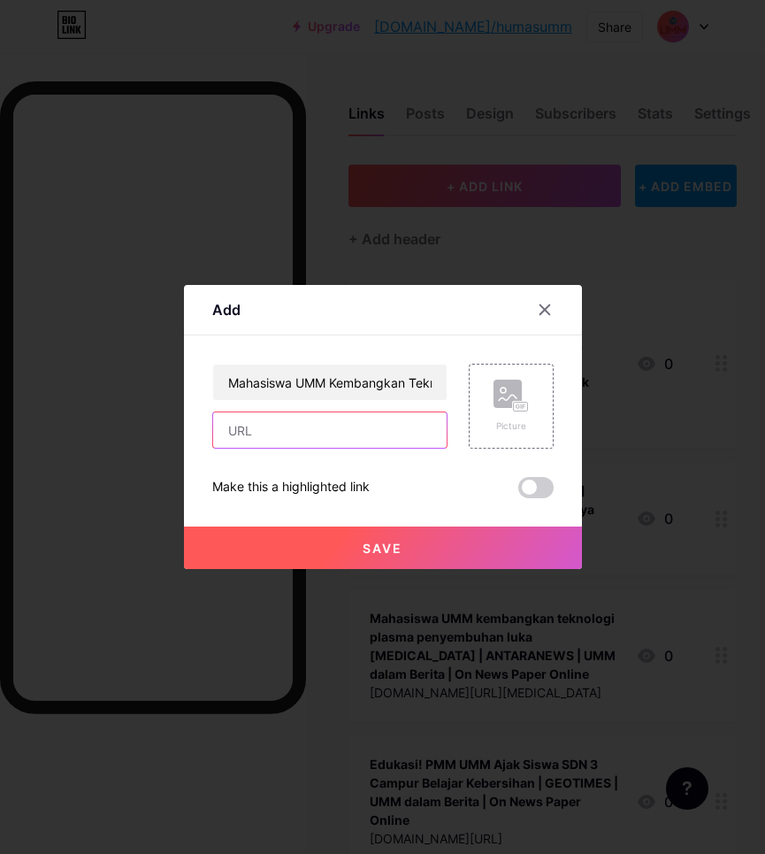
click at [396, 425] on input "text" at bounding box center [330, 429] width 234 height 35
paste input "[URL][DOMAIN_NAME][MEDICAL_DATA]"
type input "[URL][DOMAIN_NAME][MEDICAL_DATA]"
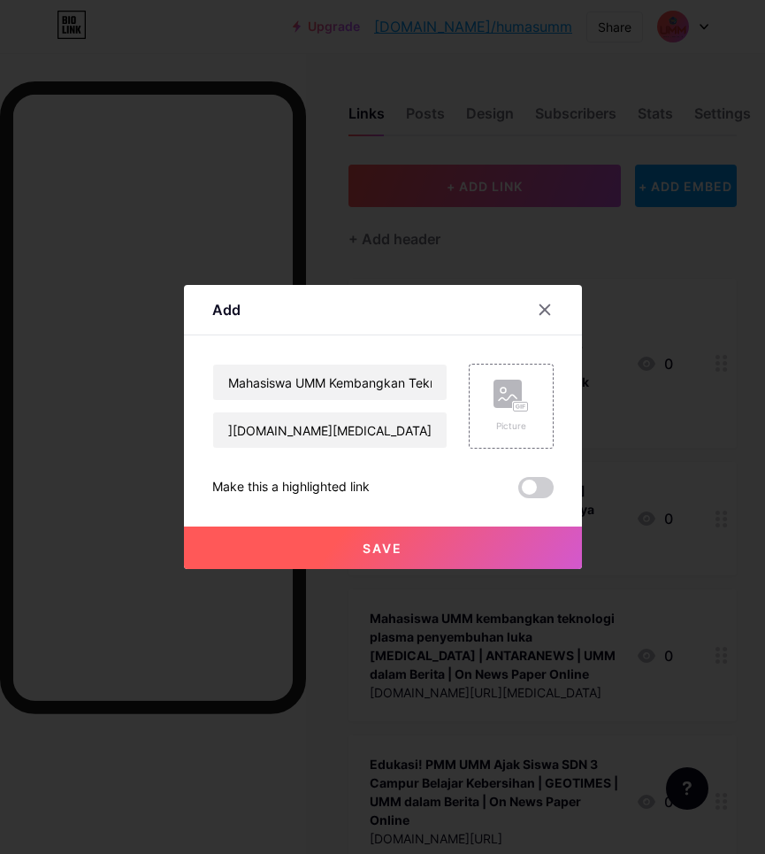
click at [469, 558] on button "Save" at bounding box center [383, 547] width 398 height 42
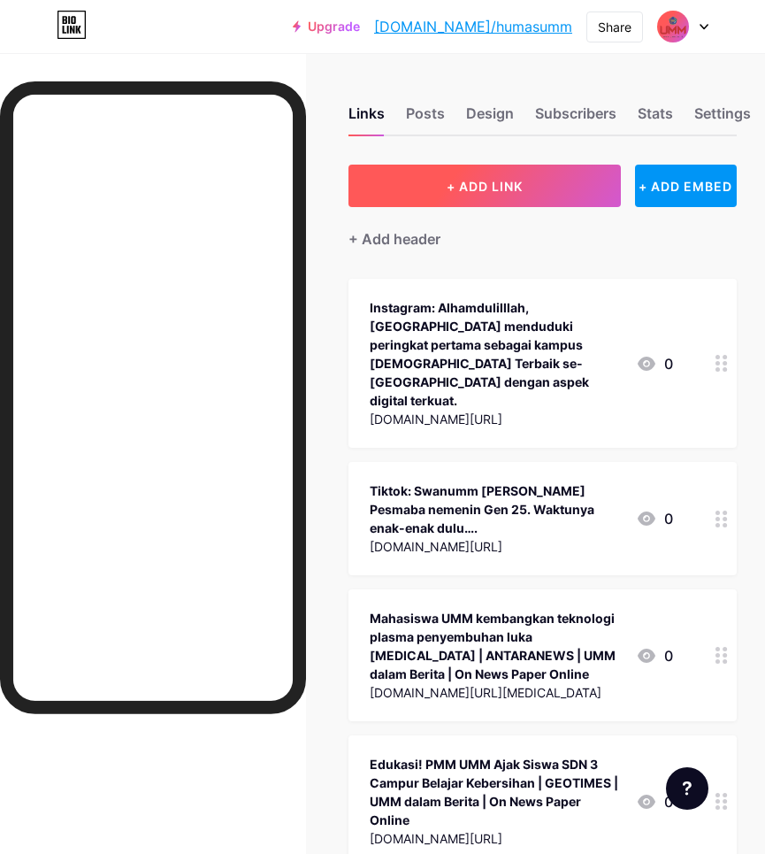
click at [518, 173] on button "+ ADD LINK" at bounding box center [485, 186] width 272 height 42
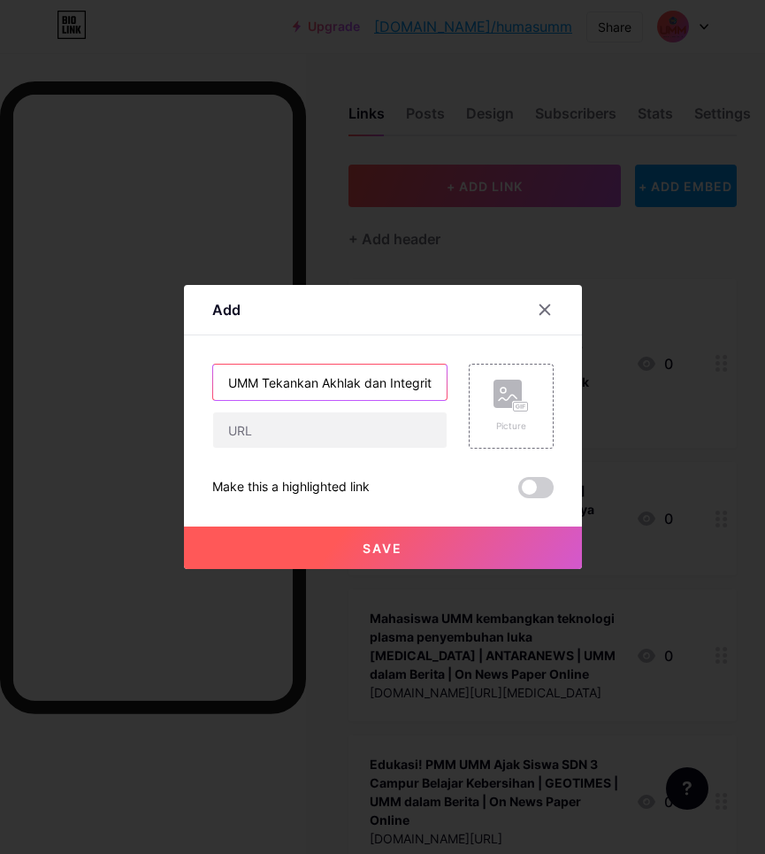
click at [321, 382] on input "UMM Tekankan Akhlak dan Integritas Mahasiswa di Era Digital | BROADCAST |" at bounding box center [330, 381] width 234 height 35
paste input "UMM dalam Berita | On News Paper Online"
type input "UMM Tekankan Akhlak [PERSON_NAME] Integritas Mahasiswa di Era Digital | BROADCA…"
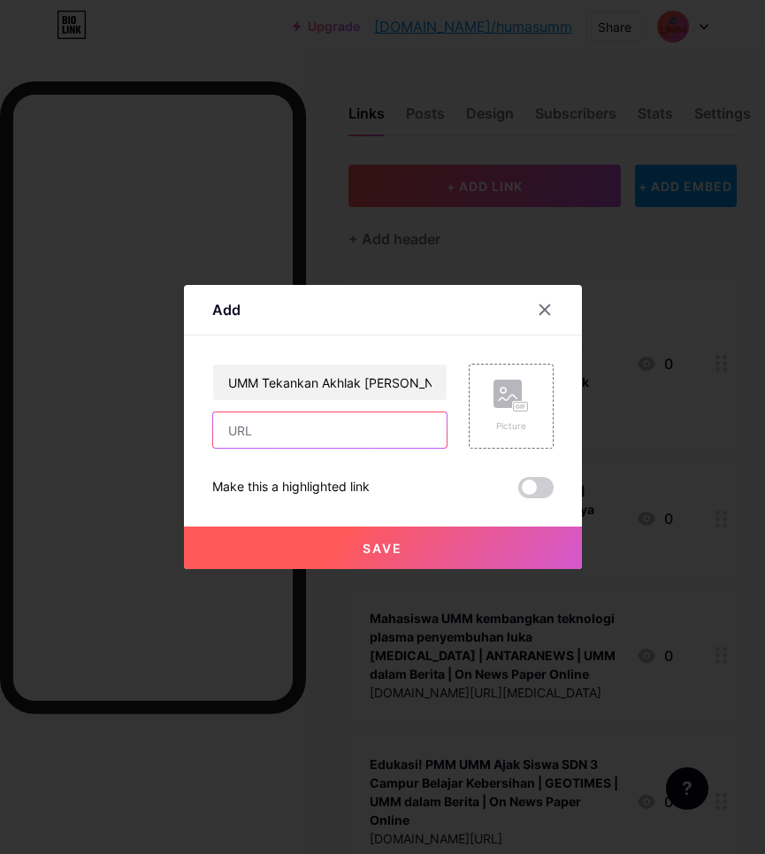
click at [381, 427] on input "text" at bounding box center [330, 429] width 234 height 35
paste input "[URL][DOMAIN_NAME][PERSON_NAME]"
type input "[URL][DOMAIN_NAME][PERSON_NAME]"
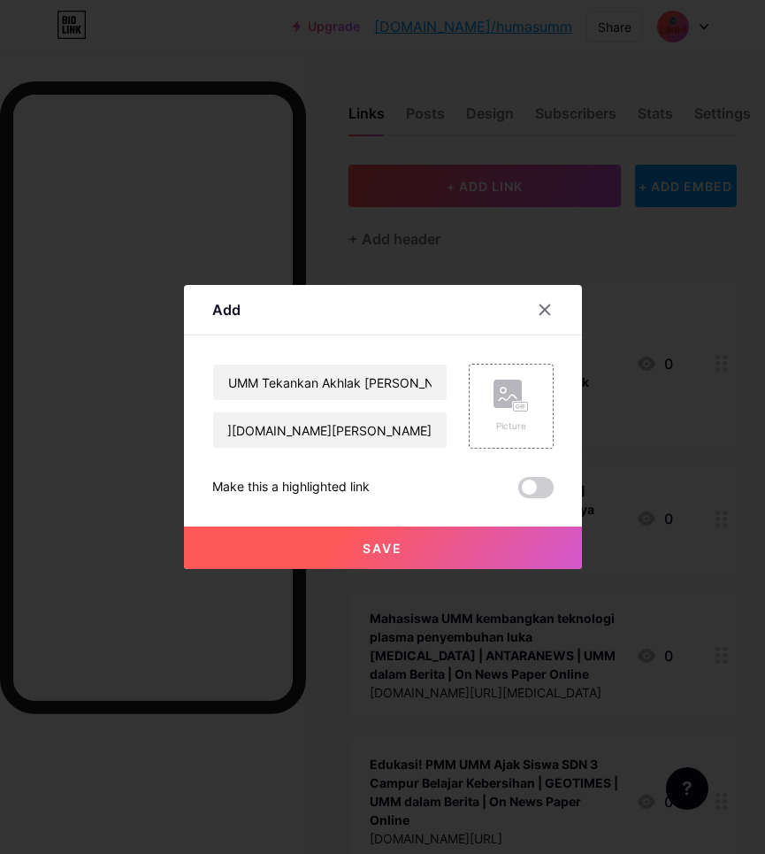
click at [457, 556] on button "Save" at bounding box center [383, 547] width 398 height 42
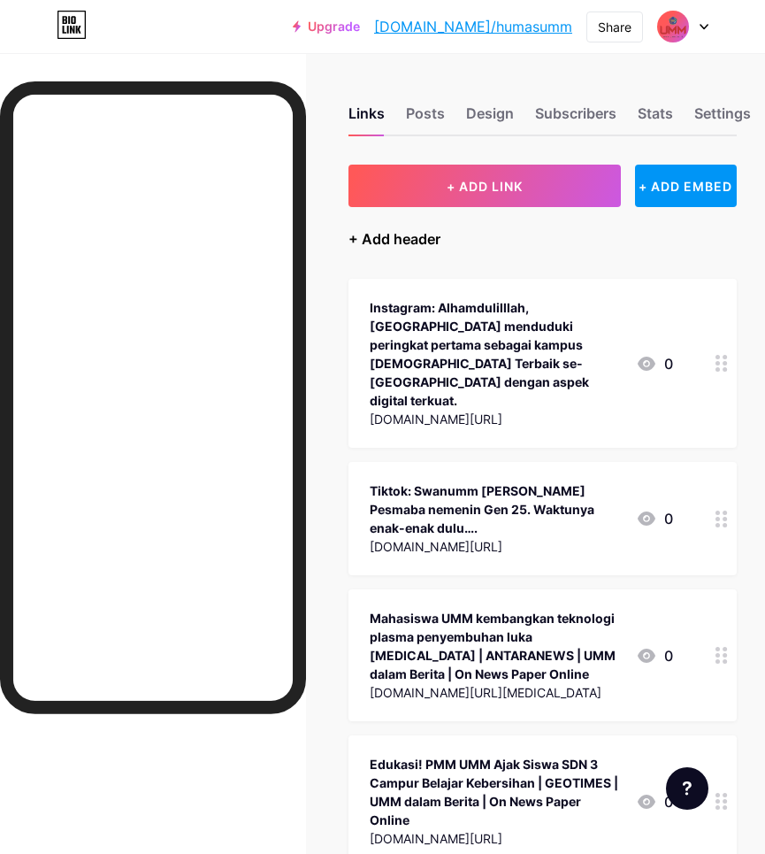
click at [416, 245] on div "+ Add header" at bounding box center [395, 238] width 92 height 21
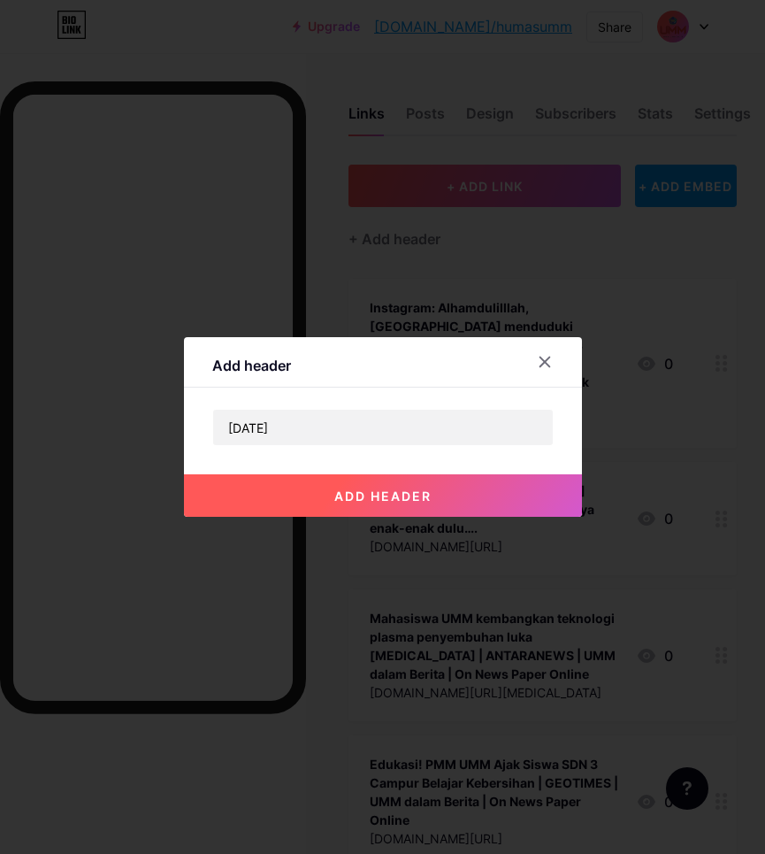
type input "Selasa, [DATE]"
click at [466, 495] on button "add header" at bounding box center [383, 495] width 398 height 42
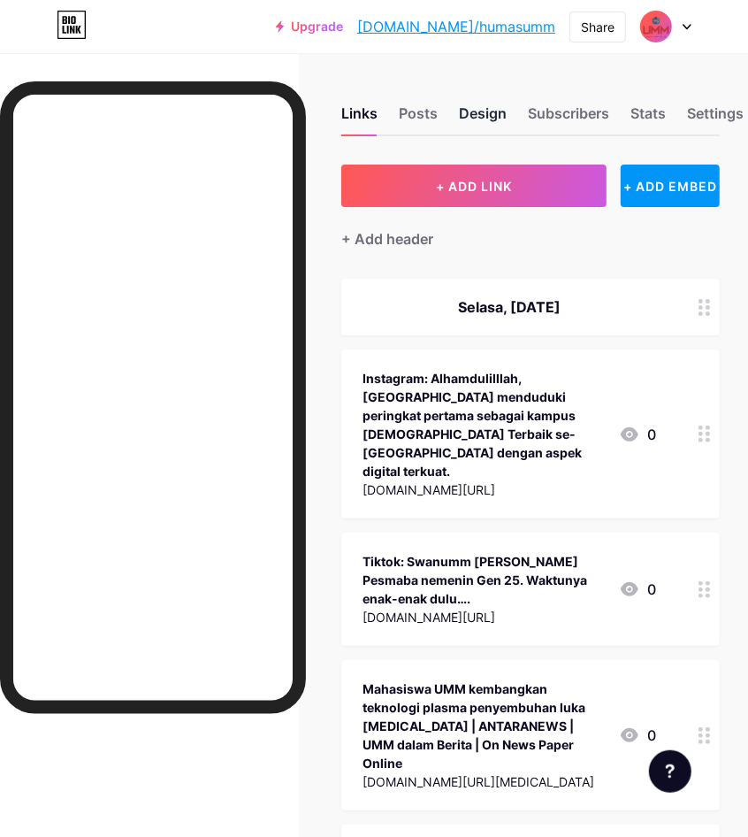
click at [494, 111] on div "Design" at bounding box center [483, 119] width 48 height 32
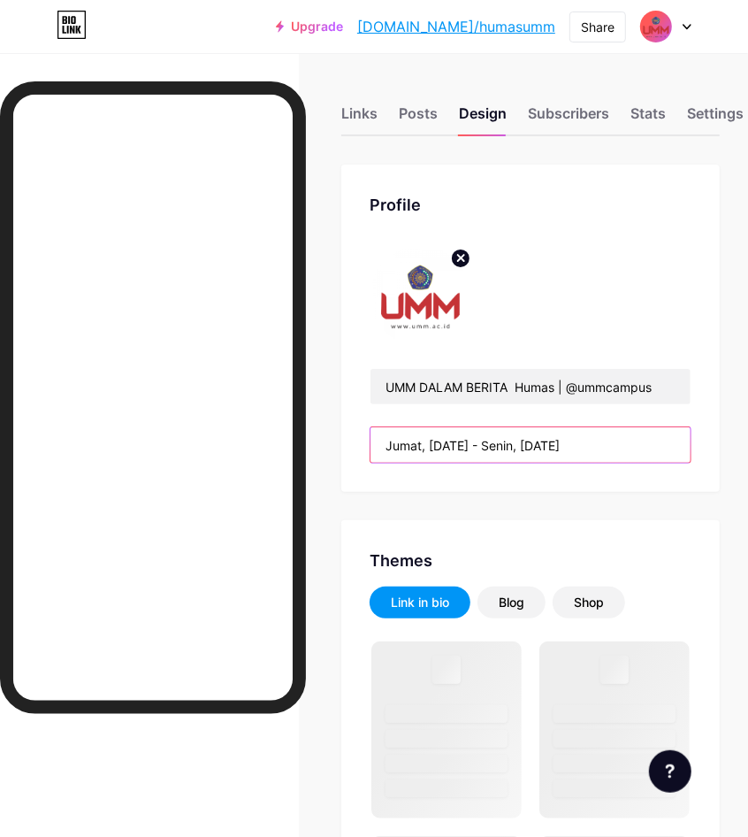
click at [572, 447] on input "Jumat, [DATE] - Senin, [DATE]" at bounding box center [531, 444] width 320 height 35
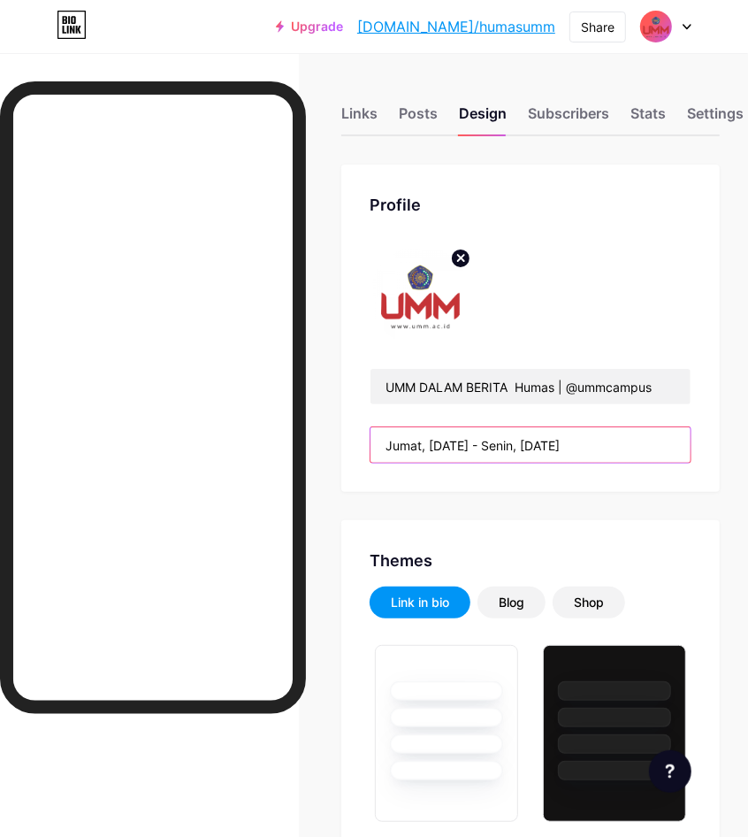
click at [566, 444] on input "Jumat, [DATE] - Senin, [DATE]" at bounding box center [531, 444] width 320 height 35
click at [576, 449] on input "Jumat, [DATE] - Senin, [DATE]" at bounding box center [531, 444] width 320 height 35
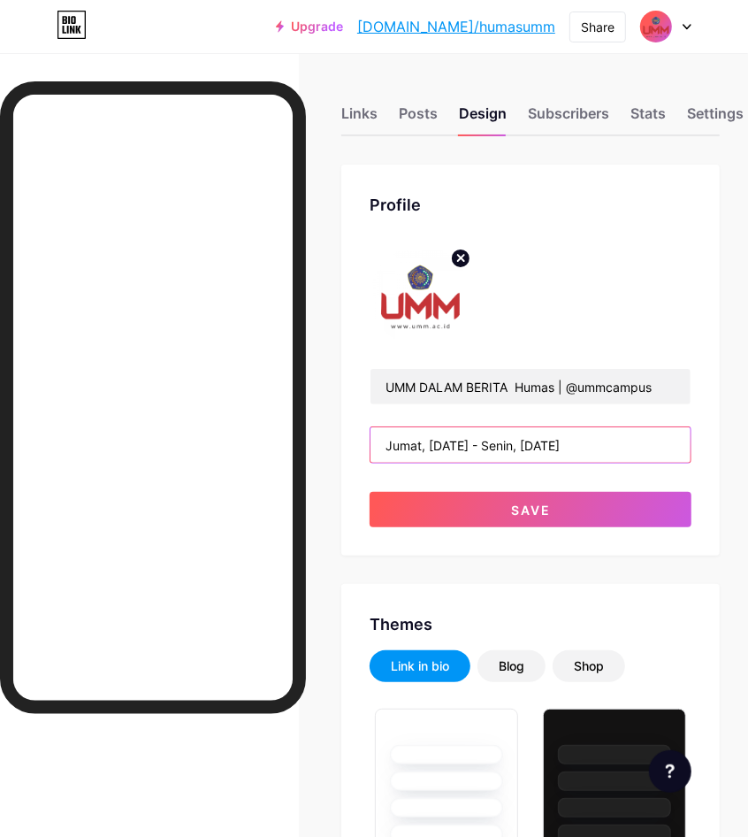
click at [531, 448] on input "Jumat, [DATE] - Senin, [DATE]" at bounding box center [531, 444] width 320 height 35
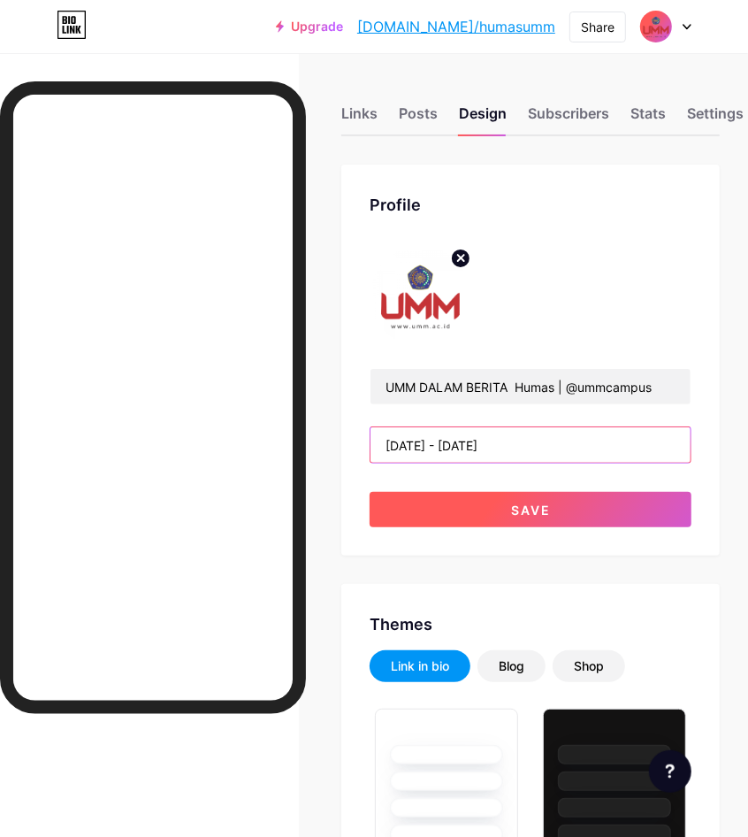
type input "[DATE] - [DATE]"
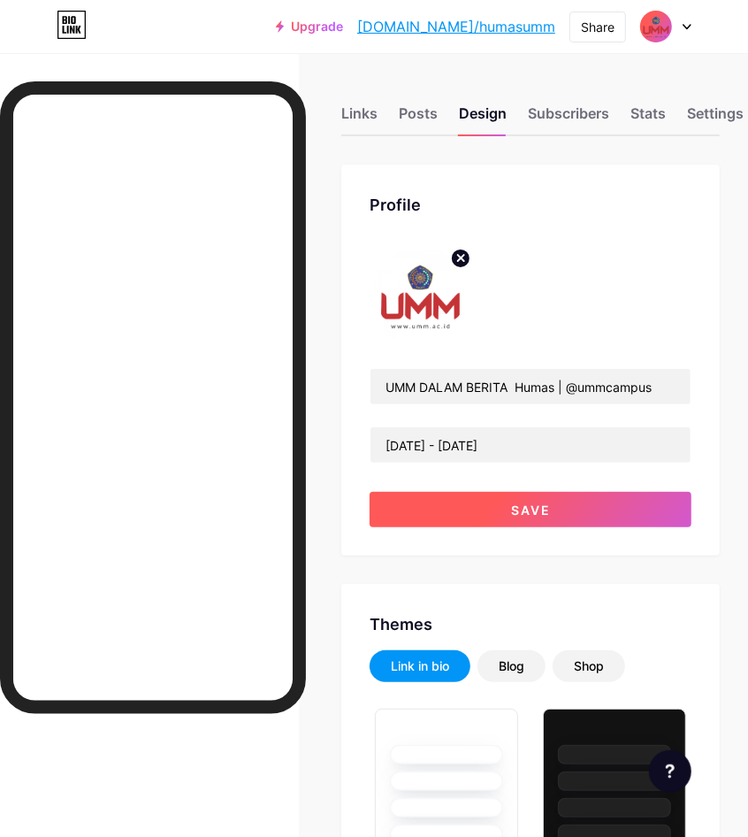
click at [588, 510] on button "Save" at bounding box center [531, 509] width 322 height 35
